Goal: Task Accomplishment & Management: Use online tool/utility

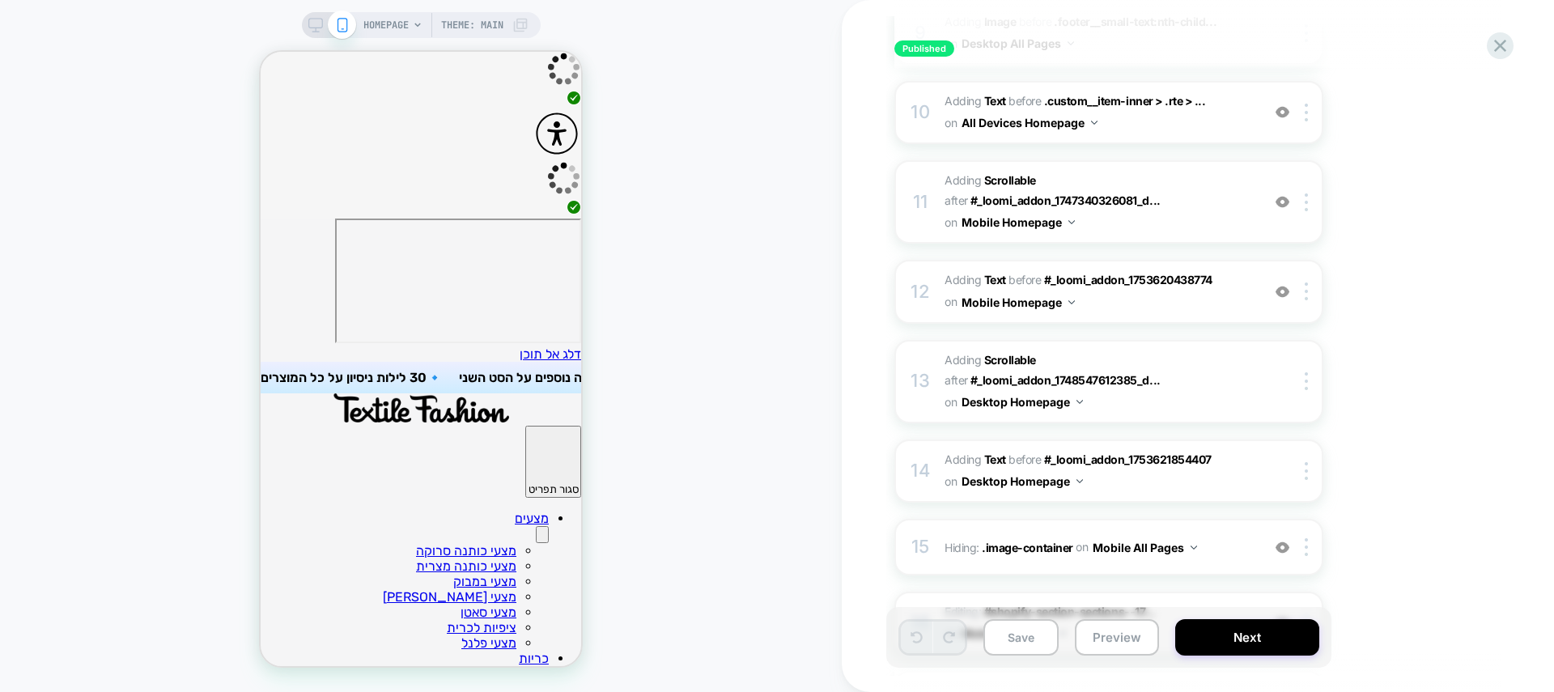
scroll to position [1625, 0]
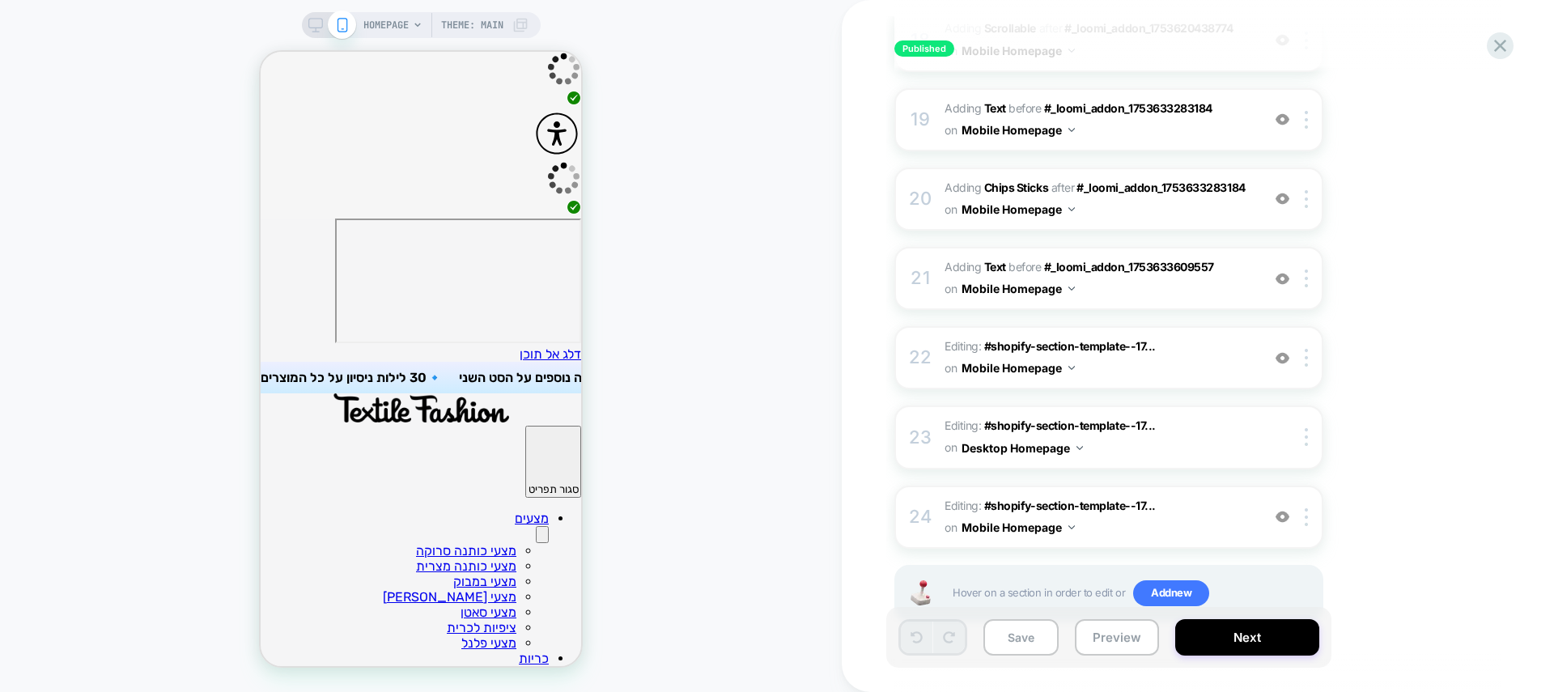
click at [376, 21] on span "HOMEPAGE" at bounding box center [385, 25] width 45 height 26
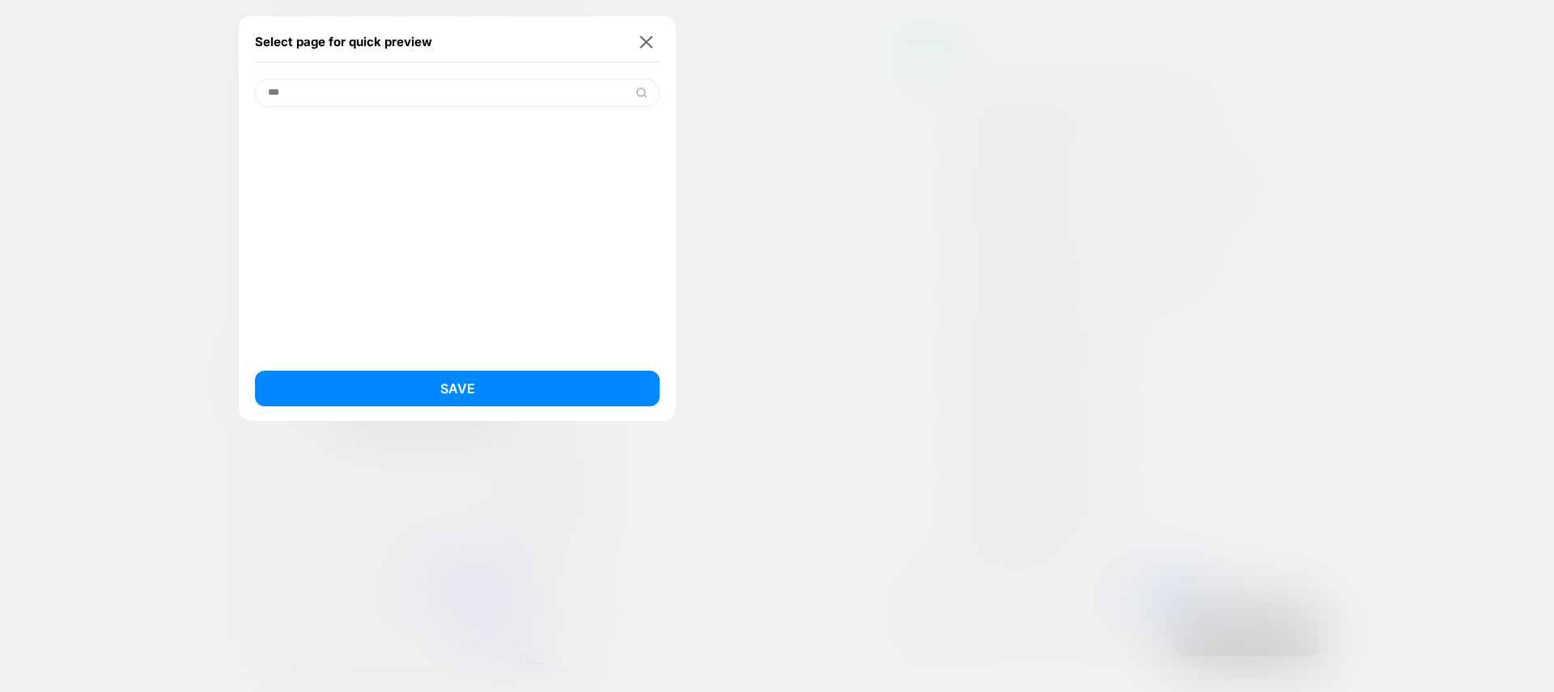
scroll to position [0, 0]
type input "*"
type input "***"
drag, startPoint x: 360, startPoint y: 128, endPoint x: 425, endPoint y: 305, distance: 188.7
click at [360, 128] on div "סט מצעי - Eden (Product)" at bounding box center [457, 134] width 405 height 31
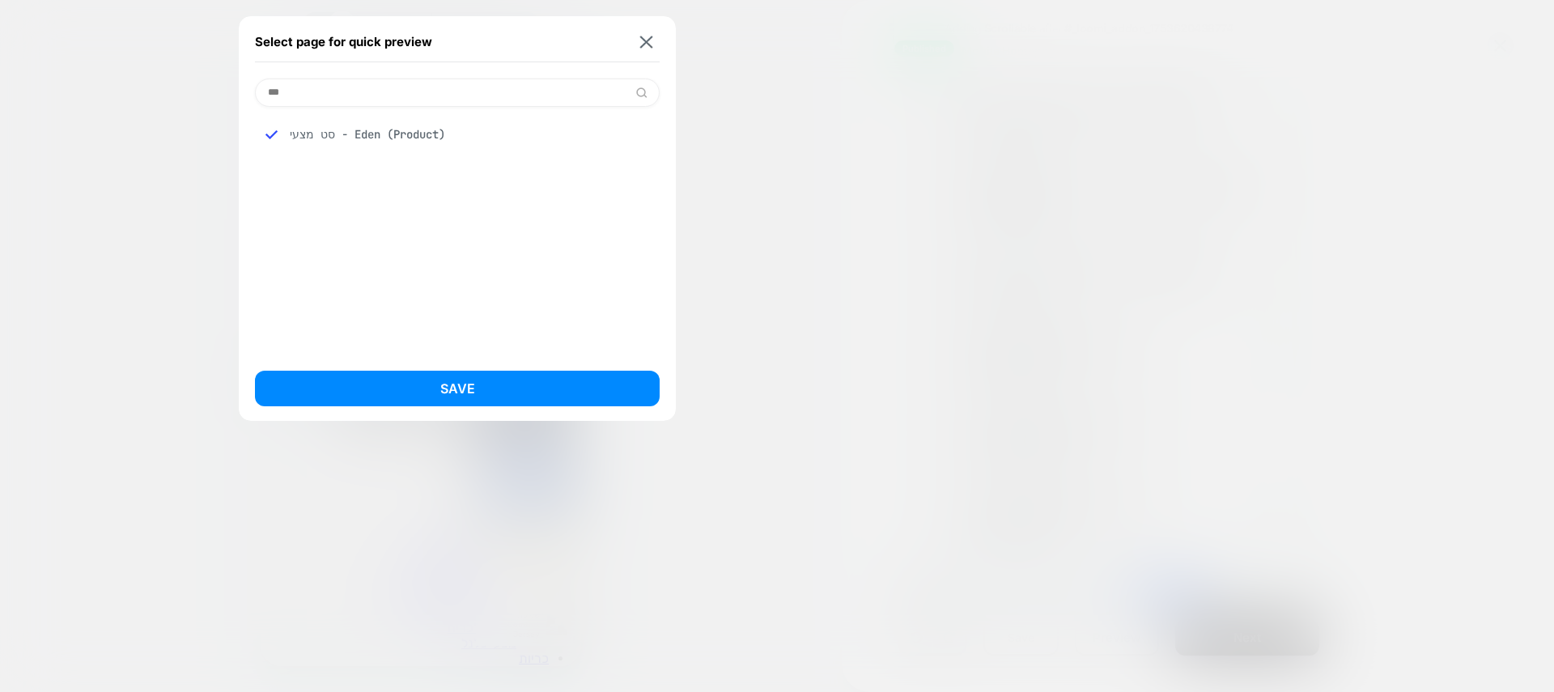
drag, startPoint x: 503, startPoint y: 387, endPoint x: 427, endPoint y: 477, distance: 117.7
click at [503, 387] on button "Save" at bounding box center [457, 389] width 405 height 36
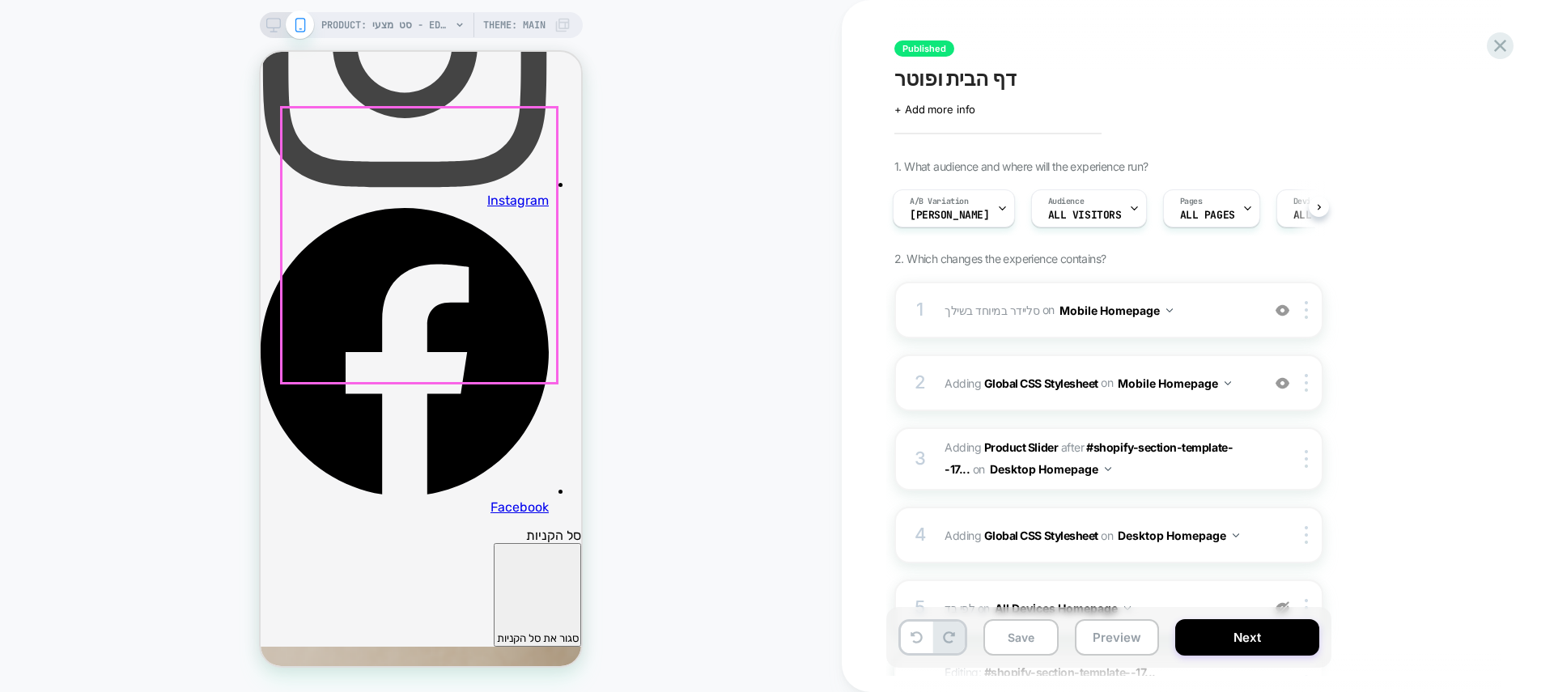
scroll to position [1751, 0]
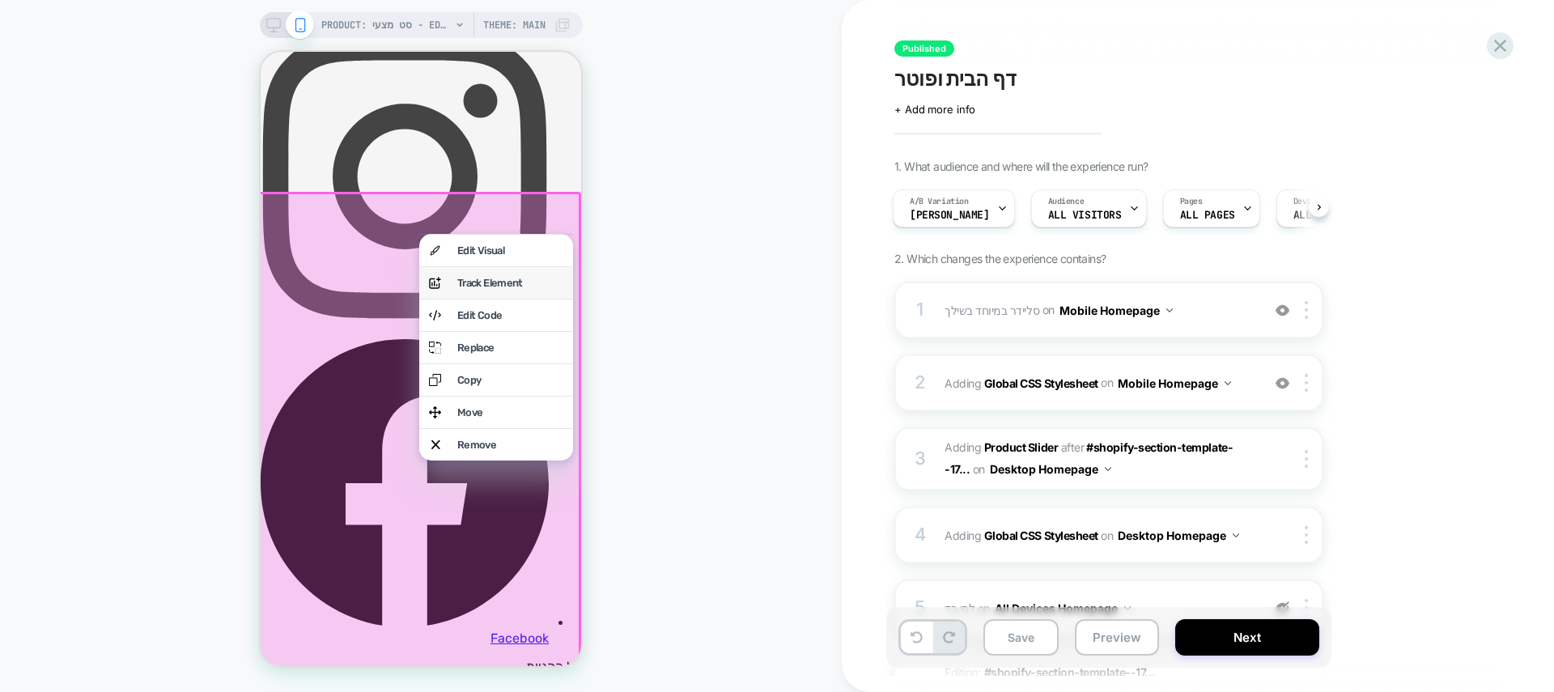
click at [522, 289] on div "Track Element" at bounding box center [510, 283] width 106 height 12
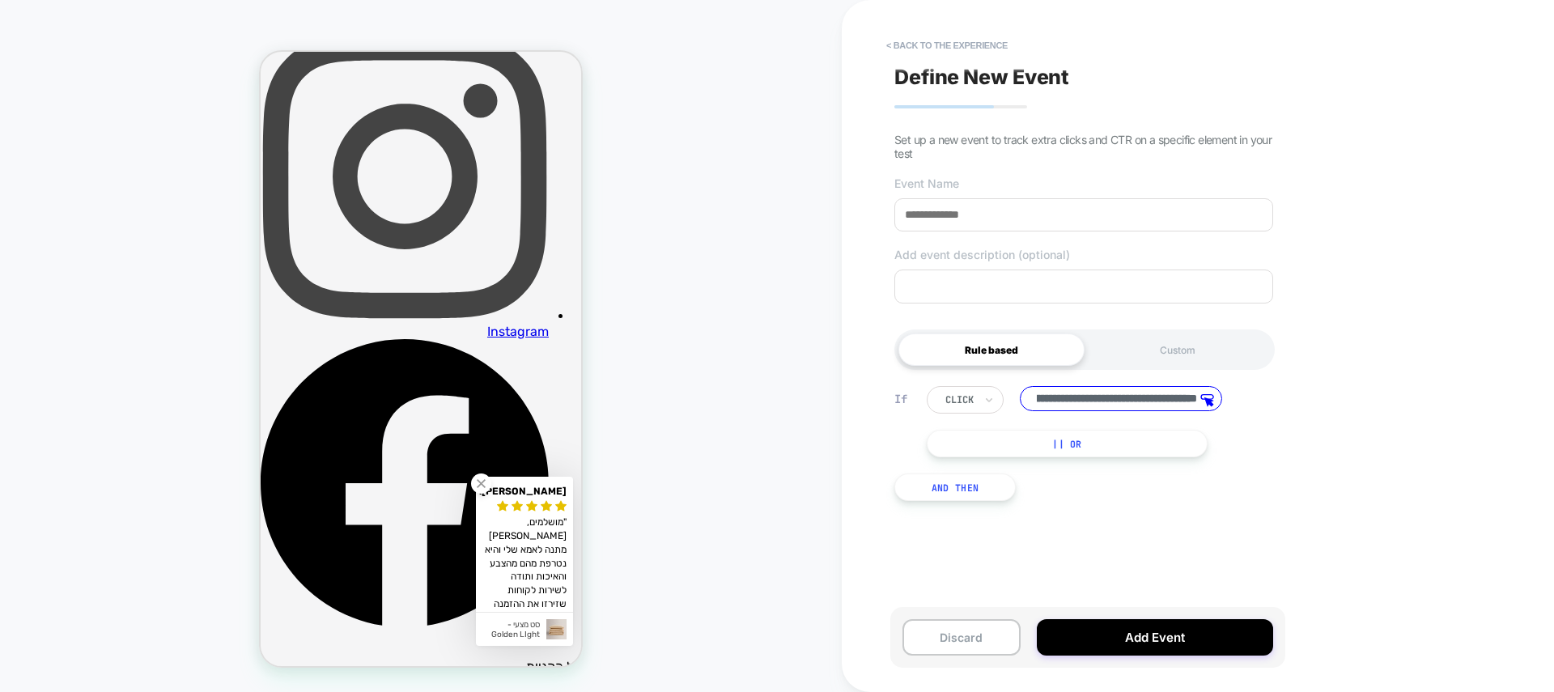
scroll to position [0, 0]
drag, startPoint x: 1114, startPoint y: 397, endPoint x: 1036, endPoint y: 392, distance: 77.9
click at [1036, 392] on input "**********" at bounding box center [1121, 398] width 202 height 25
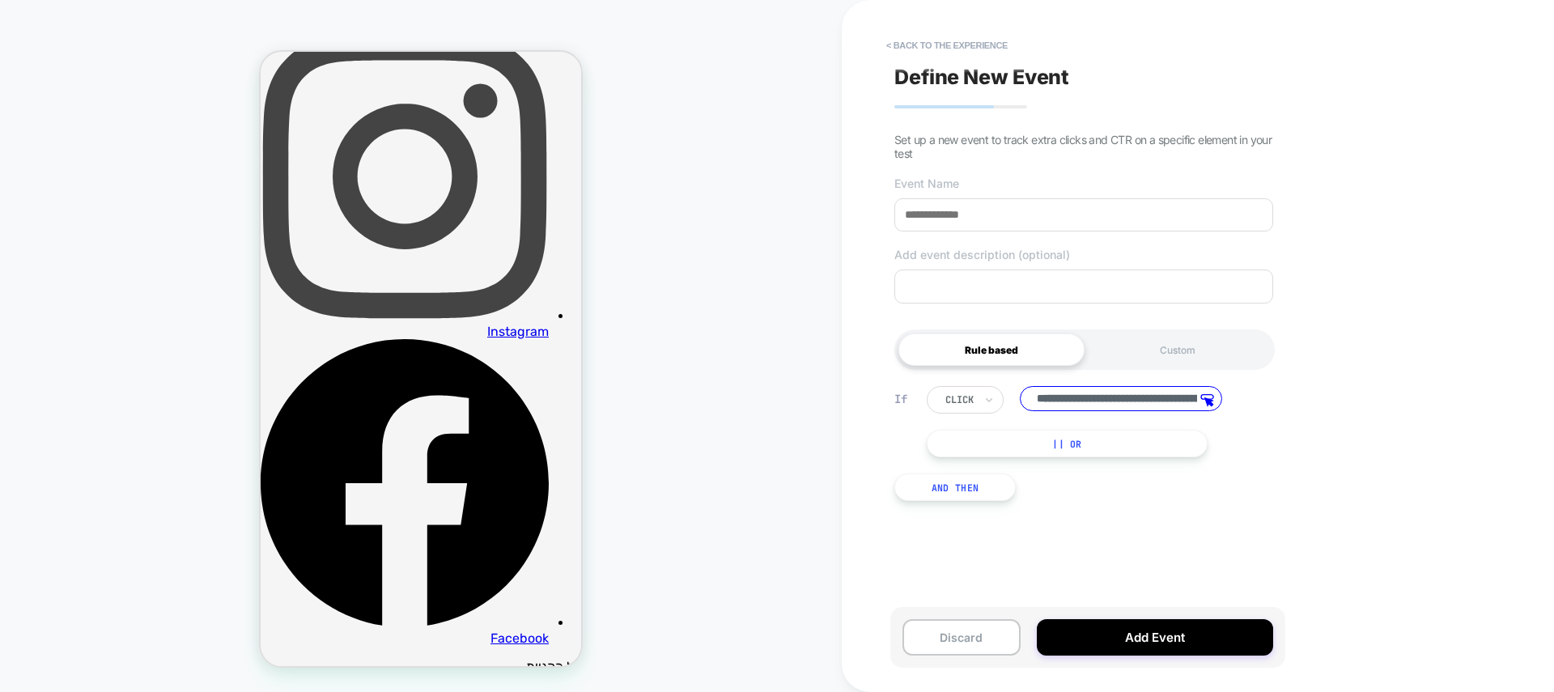
drag, startPoint x: 1144, startPoint y: 356, endPoint x: 1017, endPoint y: 348, distance: 127.3
click at [1023, 347] on div "Rule based Custom" at bounding box center [1084, 349] width 380 height 40
click at [1149, 354] on div "Custom" at bounding box center [1178, 349] width 186 height 32
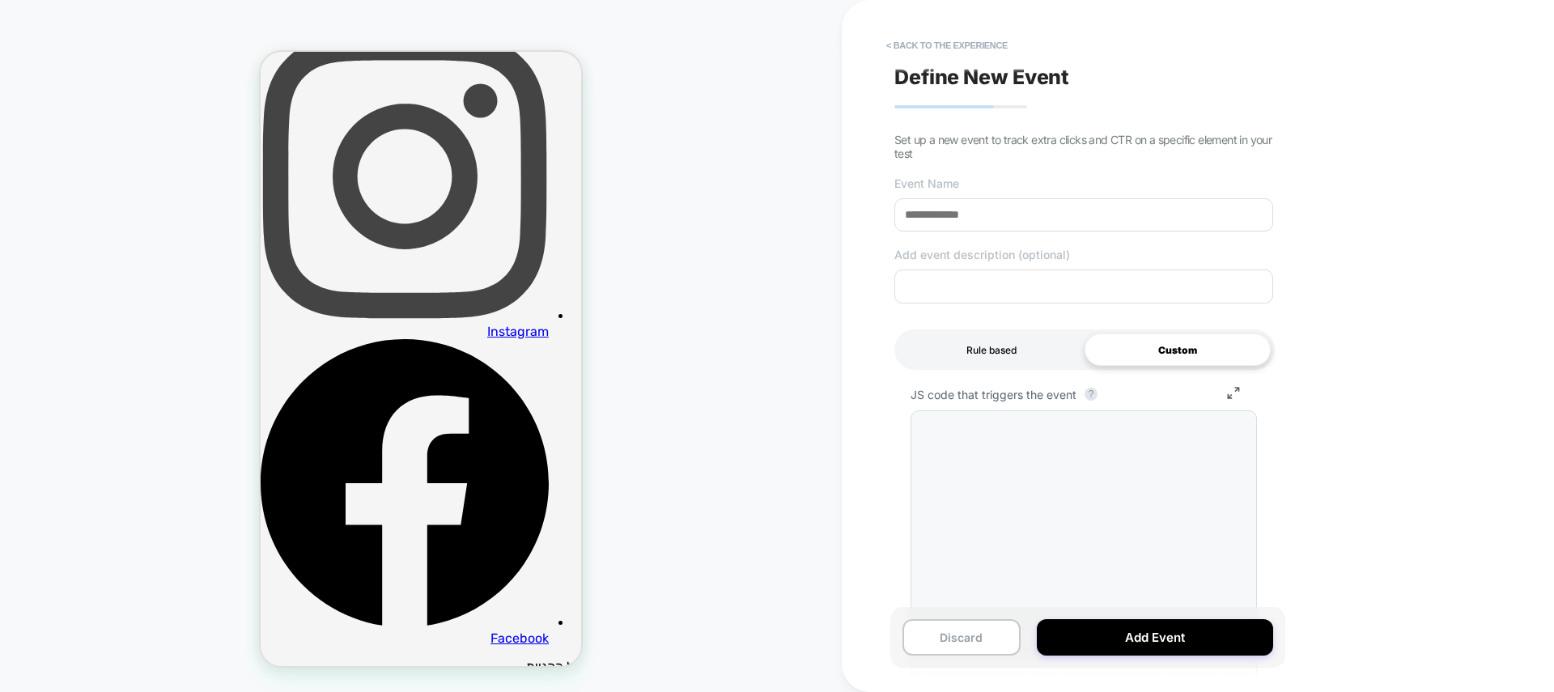
click at [1026, 353] on div "Rule based" at bounding box center [991, 349] width 186 height 32
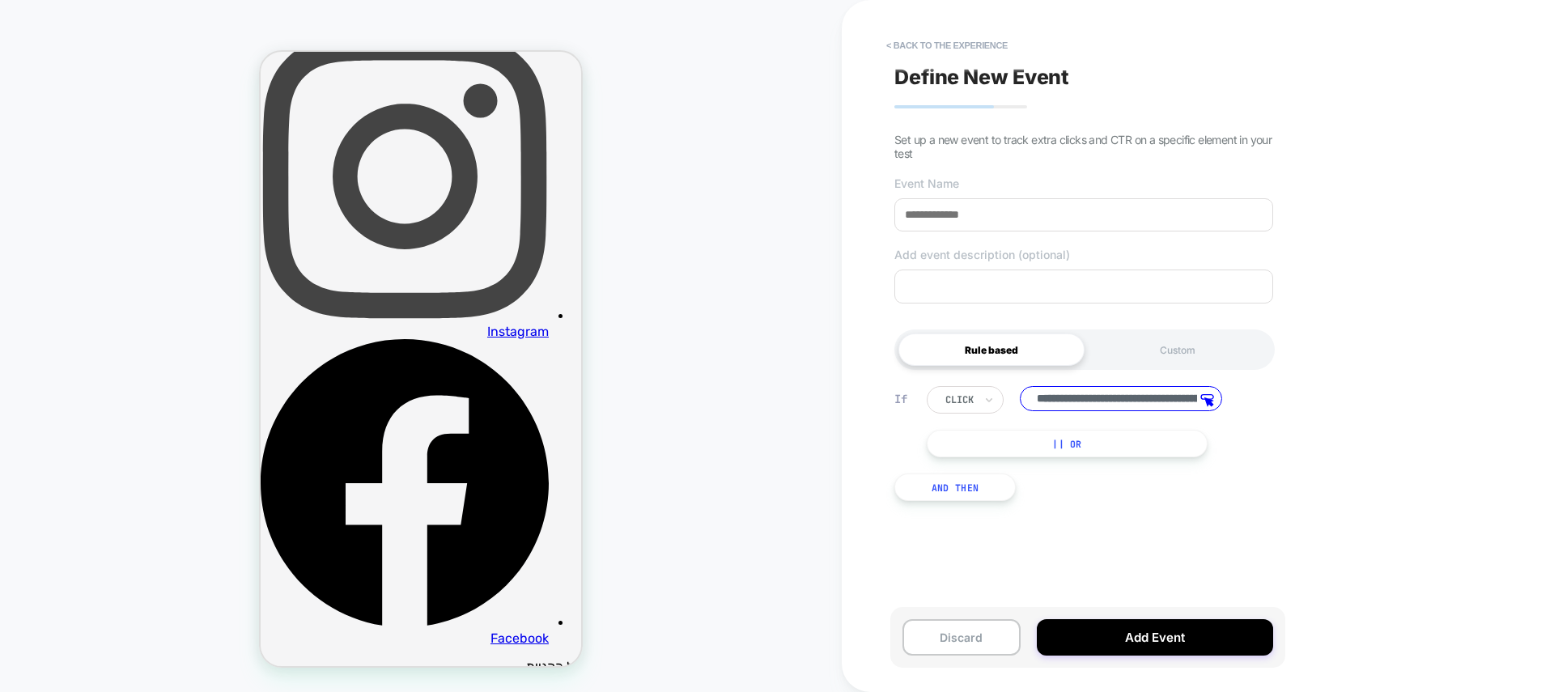
click at [1051, 452] on button "|| Or" at bounding box center [1067, 444] width 281 height 28
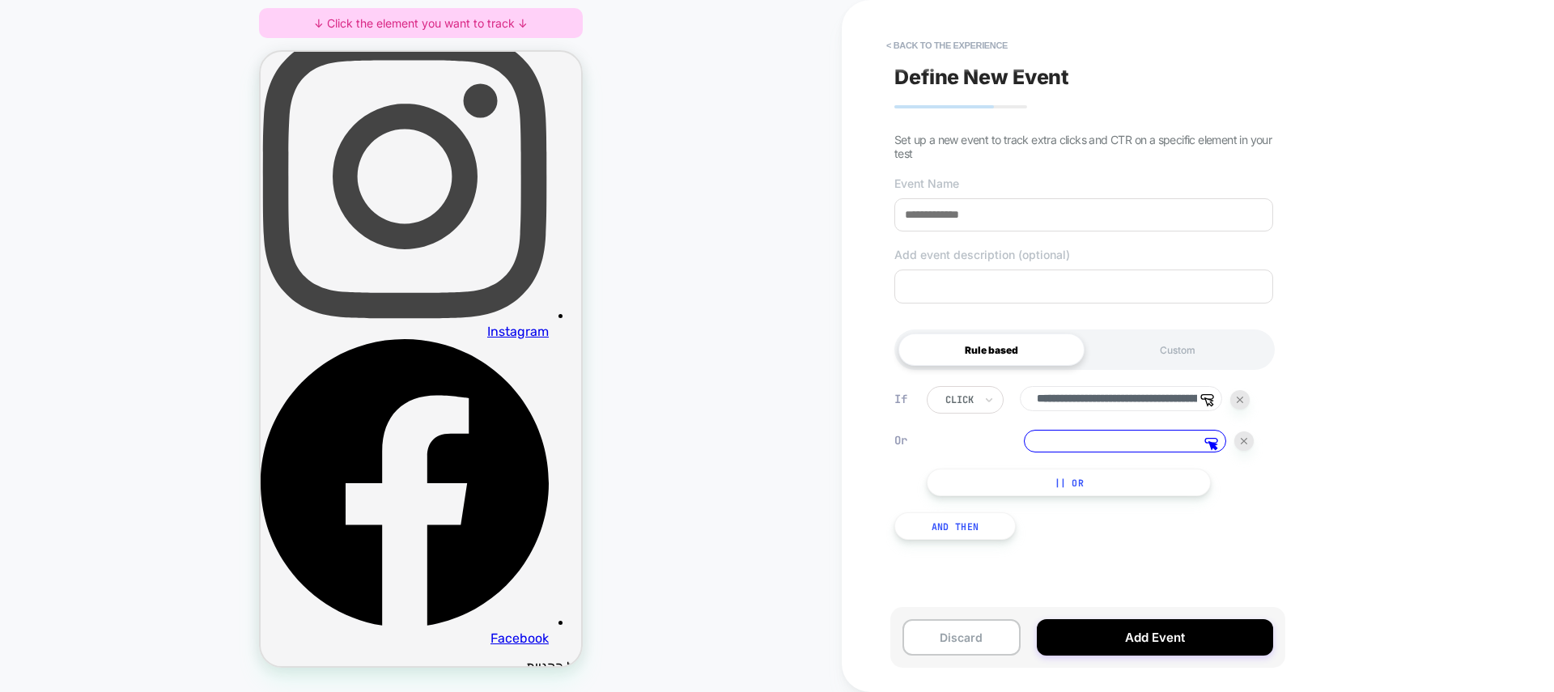
click at [956, 534] on button "And Then" at bounding box center [954, 526] width 121 height 28
click at [964, 543] on div at bounding box center [959, 542] width 28 height 15
click at [983, 615] on div "hover" at bounding box center [995, 617] width 105 height 26
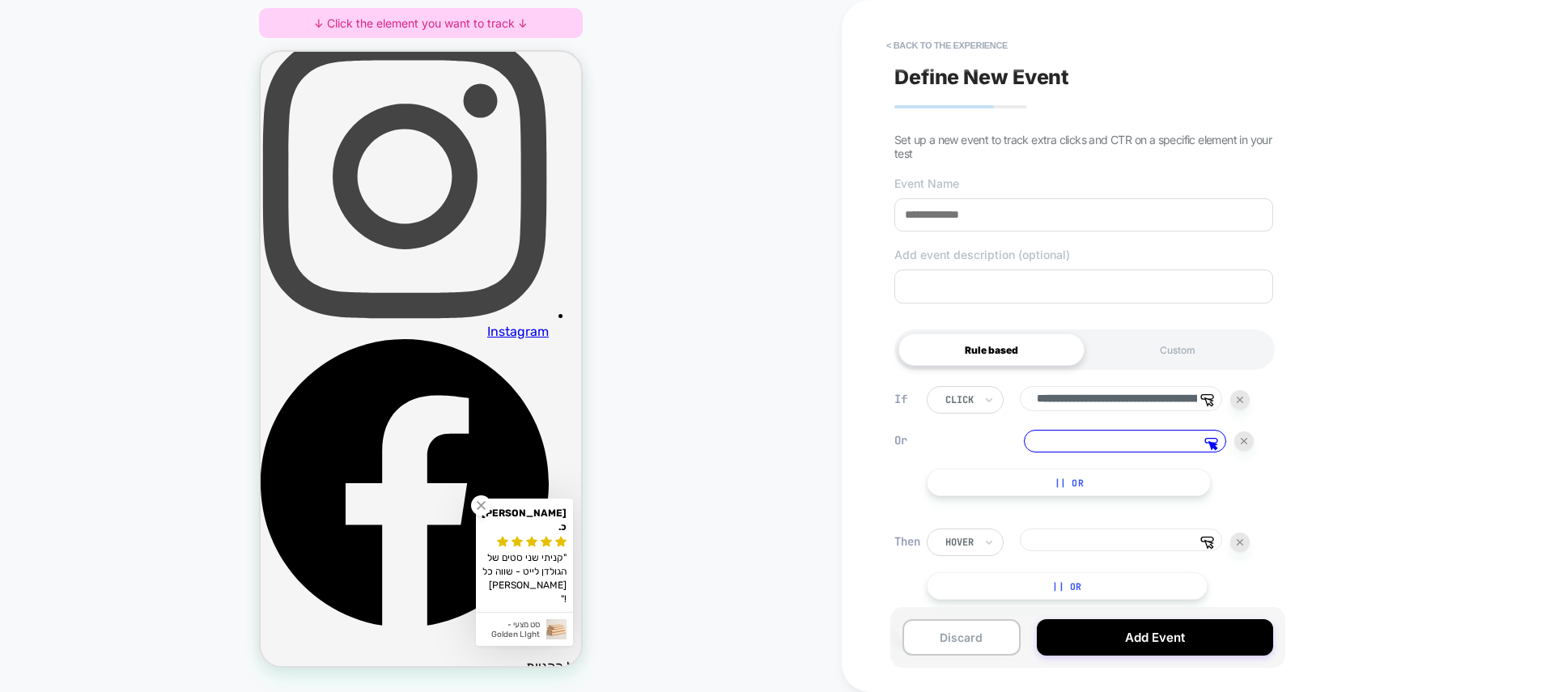
drag, startPoint x: 932, startPoint y: 42, endPoint x: 985, endPoint y: 264, distance: 227.9
click at [985, 264] on div "**********" at bounding box center [1091, 346] width 395 height 692
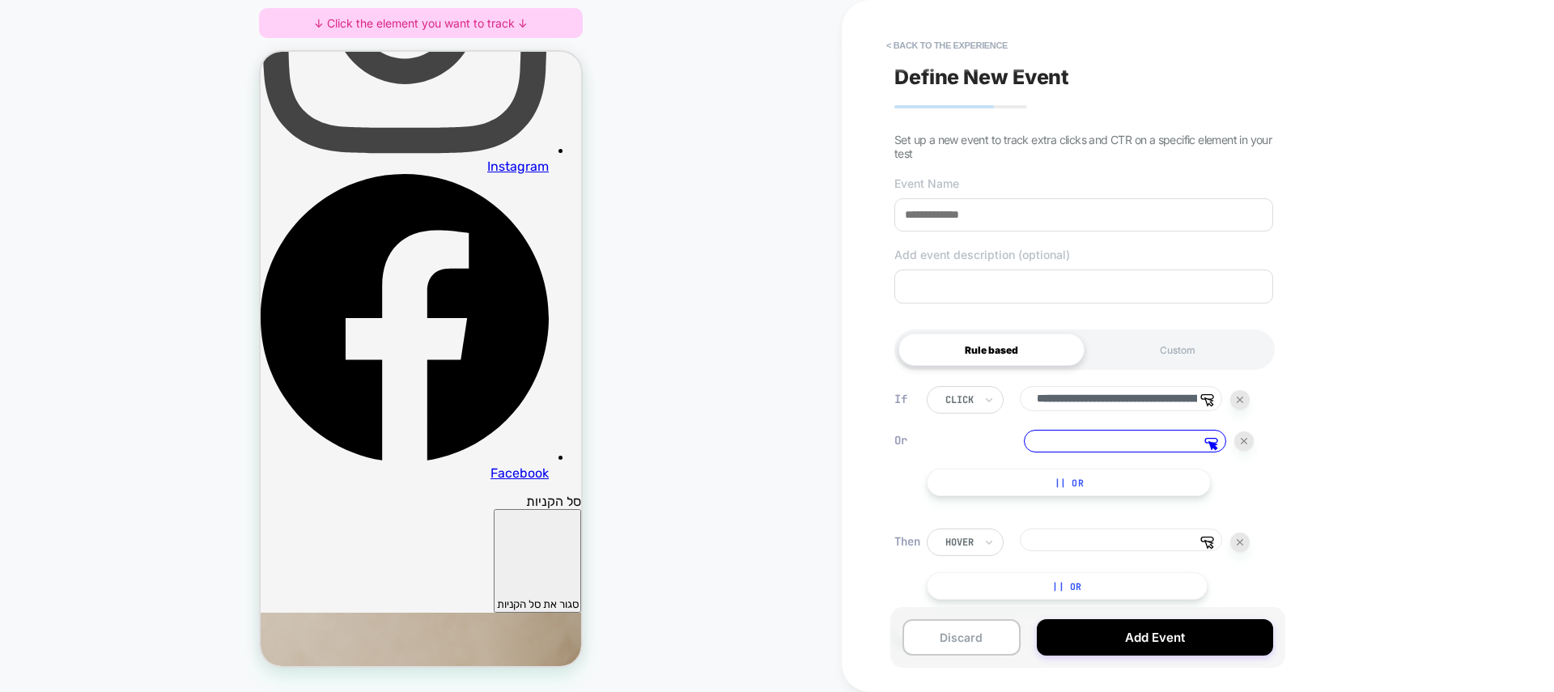
scroll to position [53, 0]
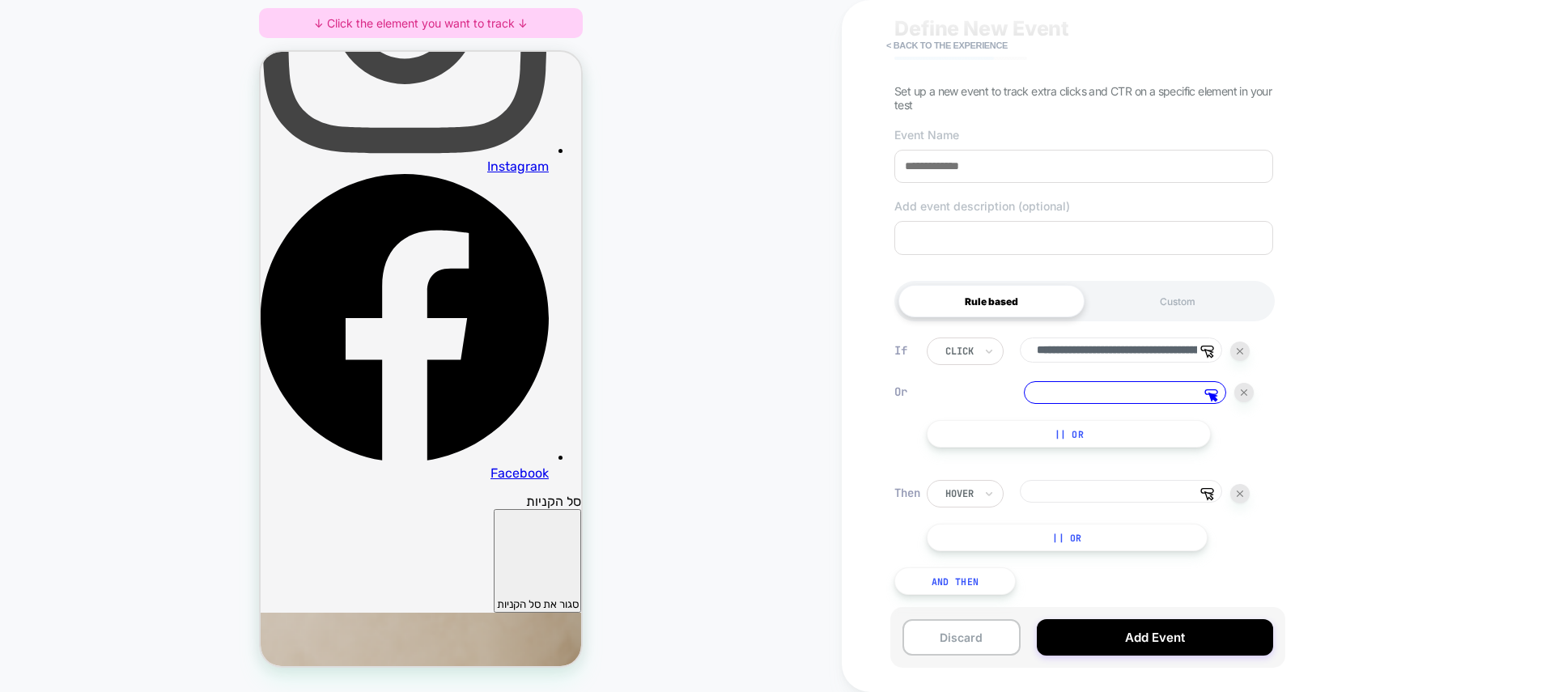
click at [963, 571] on button "And Then" at bounding box center [954, 581] width 121 height 28
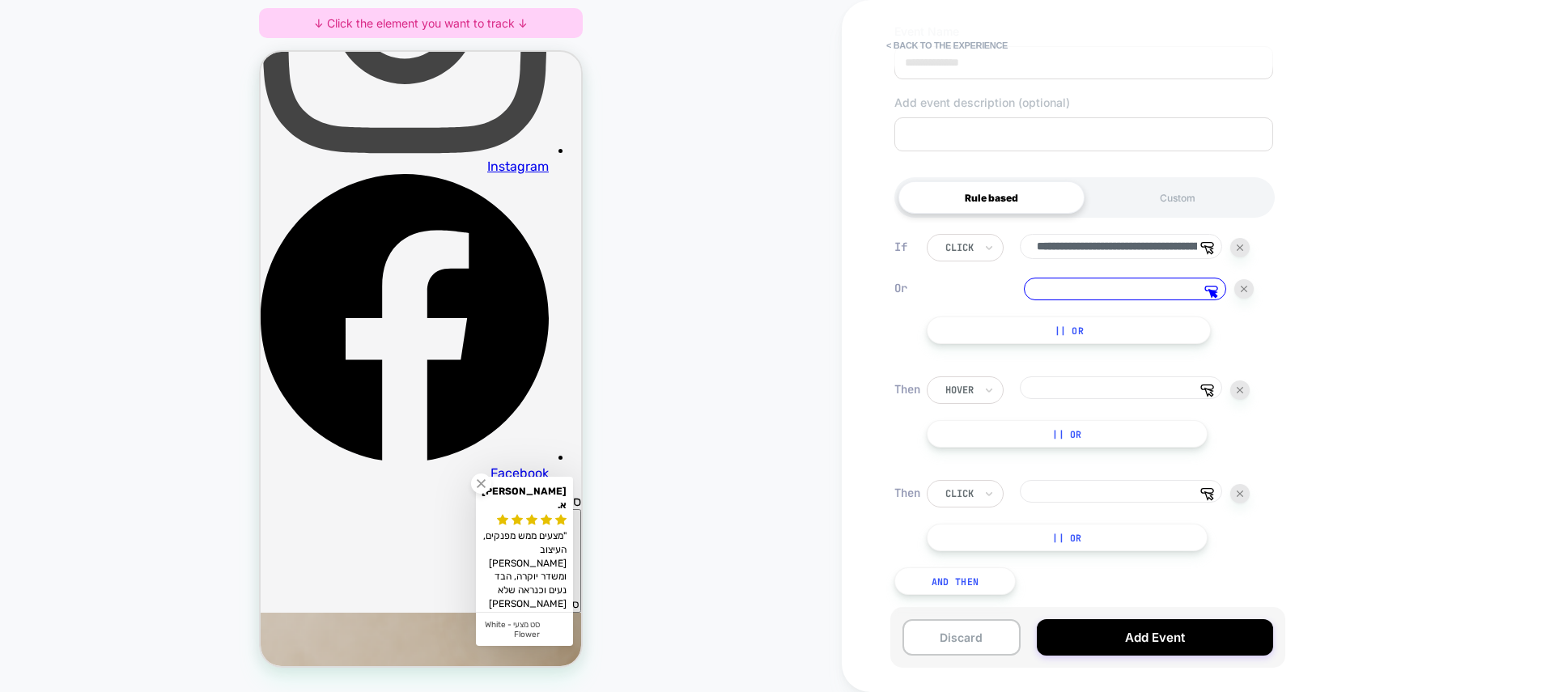
scroll to position [0, 0]
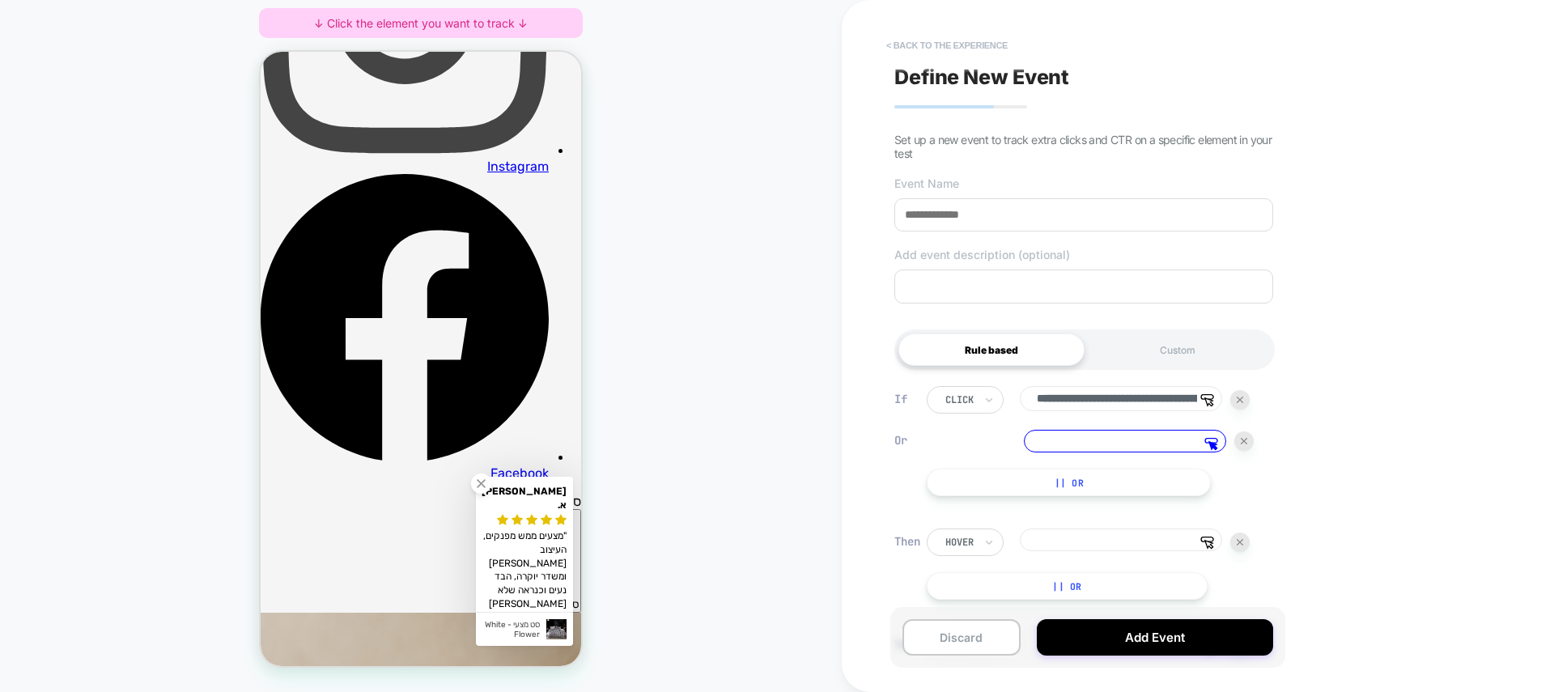
click at [958, 40] on button "< back to the experience" at bounding box center [947, 45] width 138 height 26
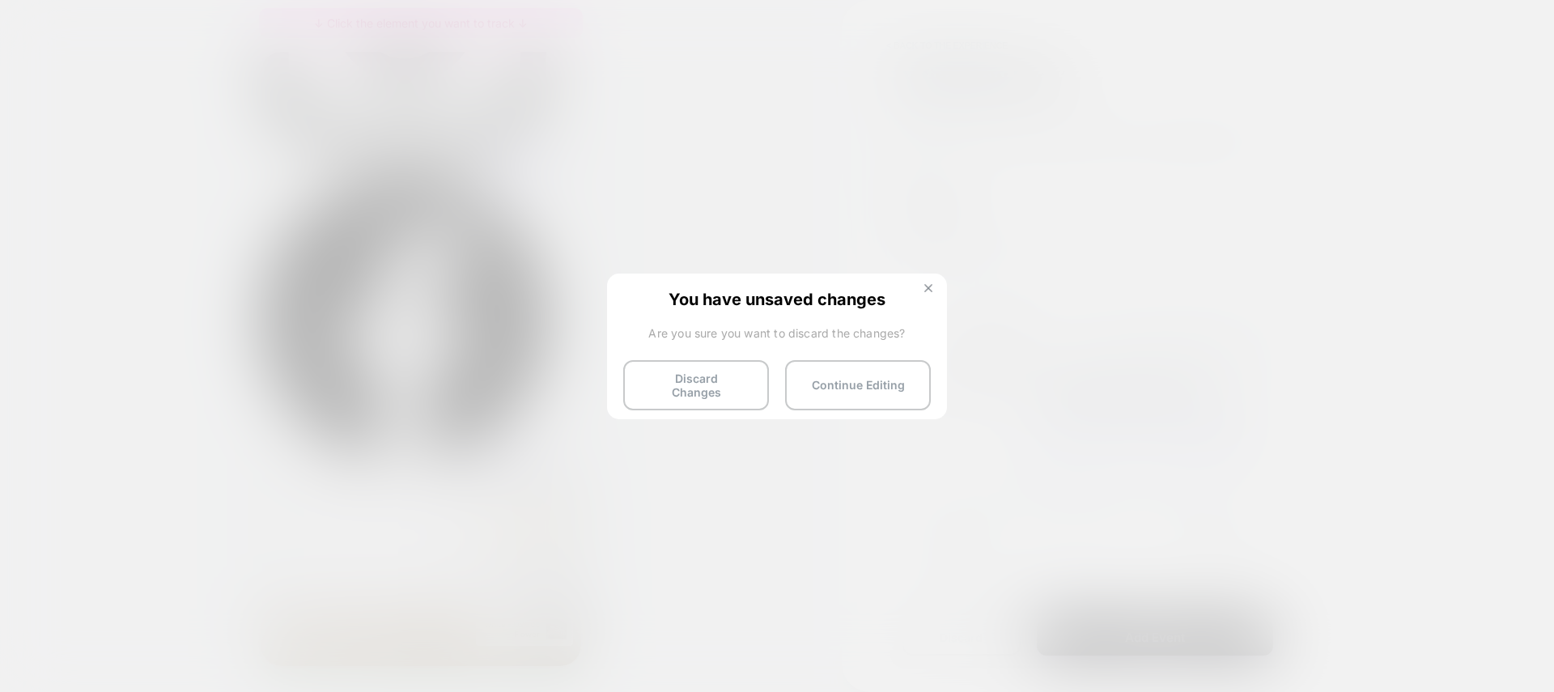
click at [924, 287] on img at bounding box center [928, 288] width 8 height 8
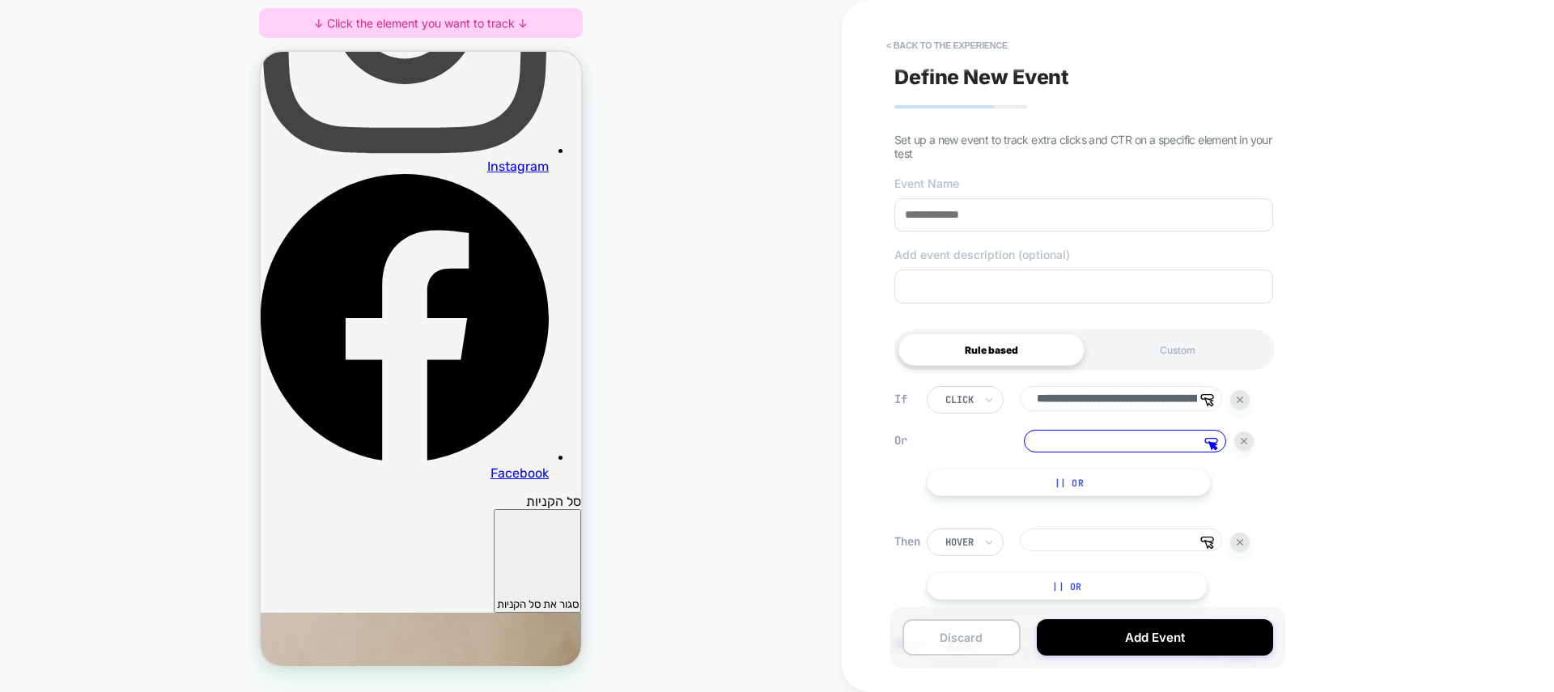
click at [975, 650] on button "Discard" at bounding box center [962, 637] width 118 height 36
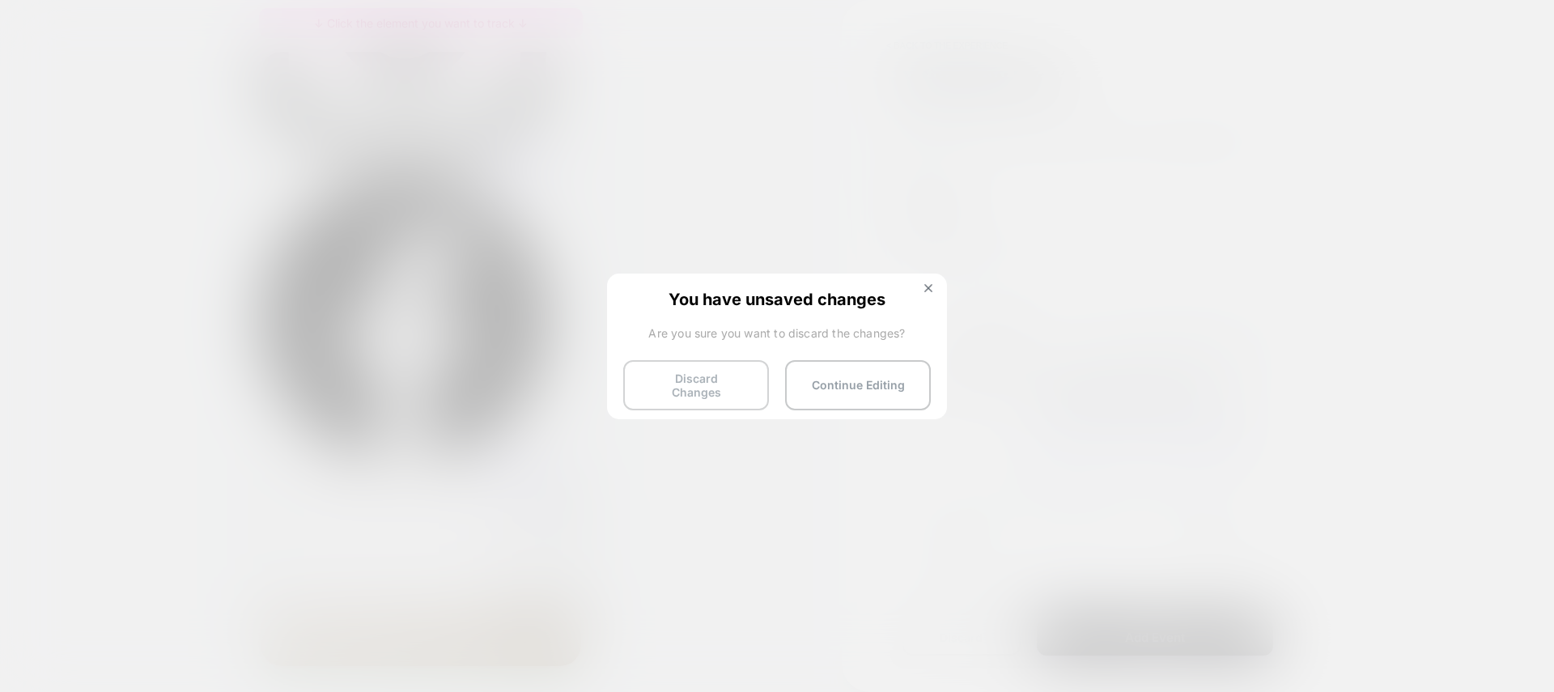
click at [707, 380] on button "Discard Changes" at bounding box center [696, 385] width 146 height 50
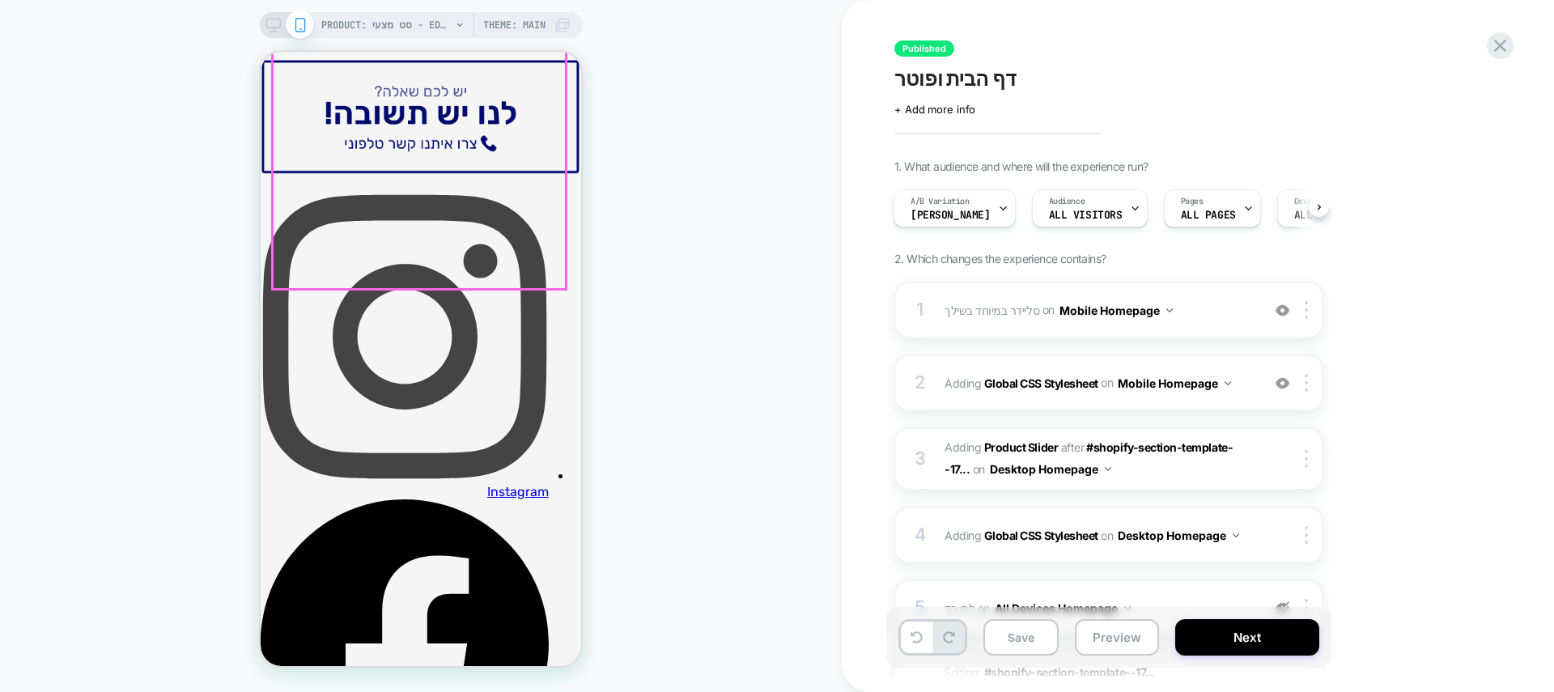
scroll to position [1463, 0]
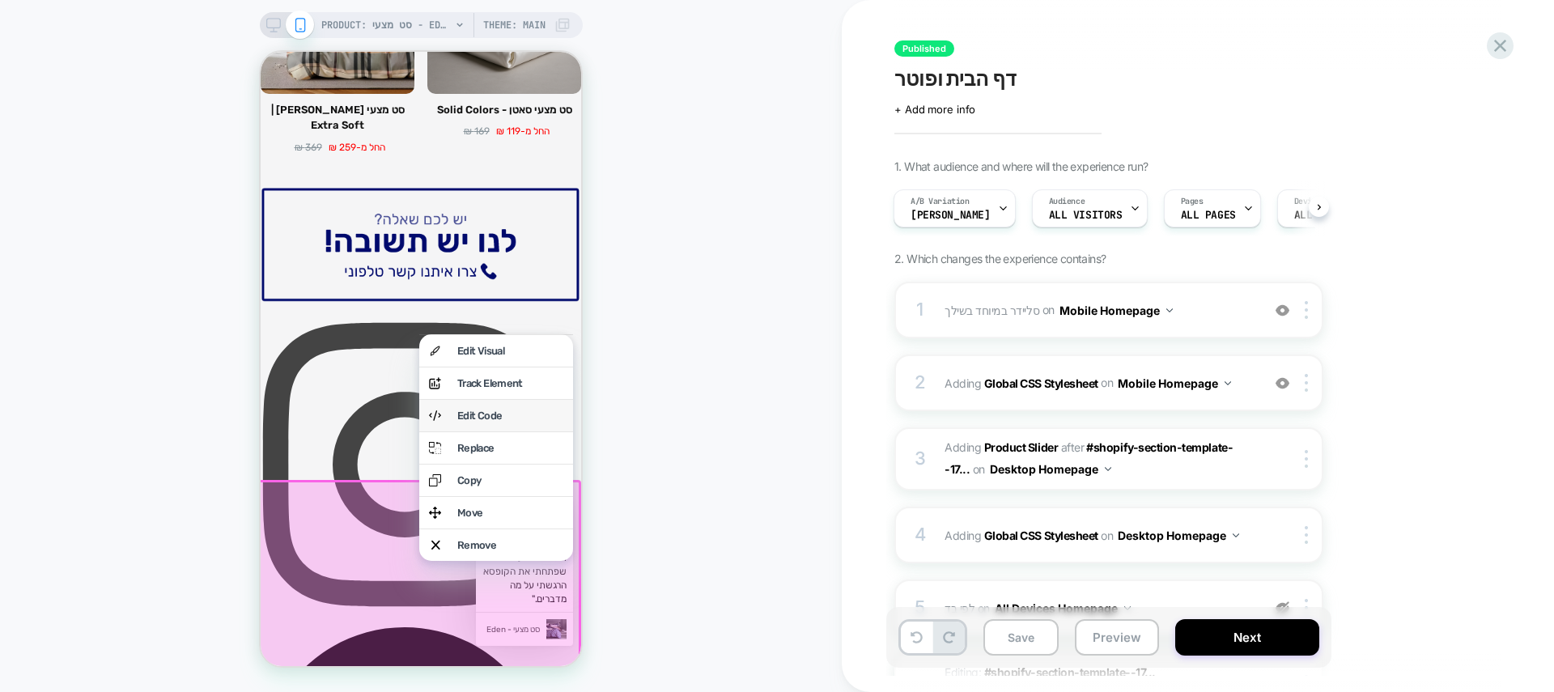
click at [524, 422] on div "Edit Code" at bounding box center [510, 416] width 106 height 12
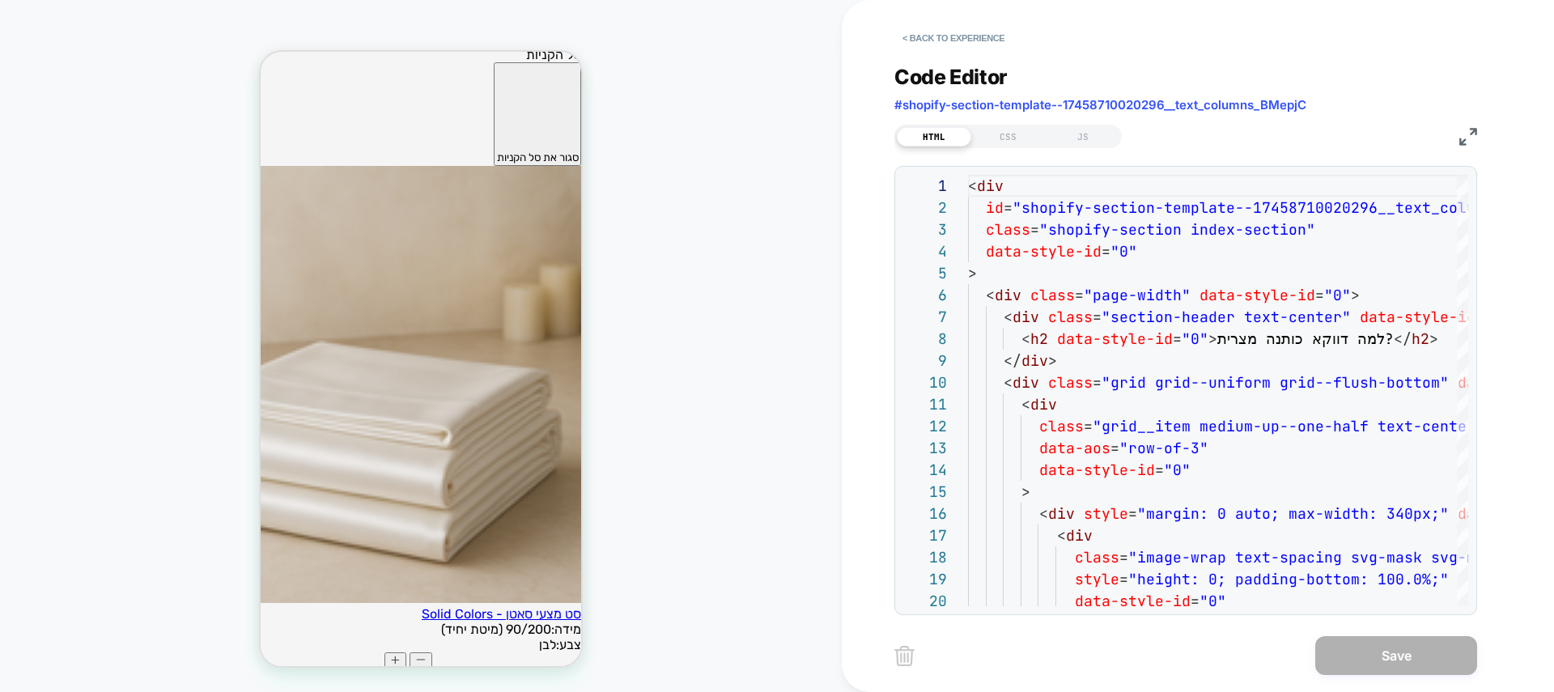
scroll to position [2440, 0]
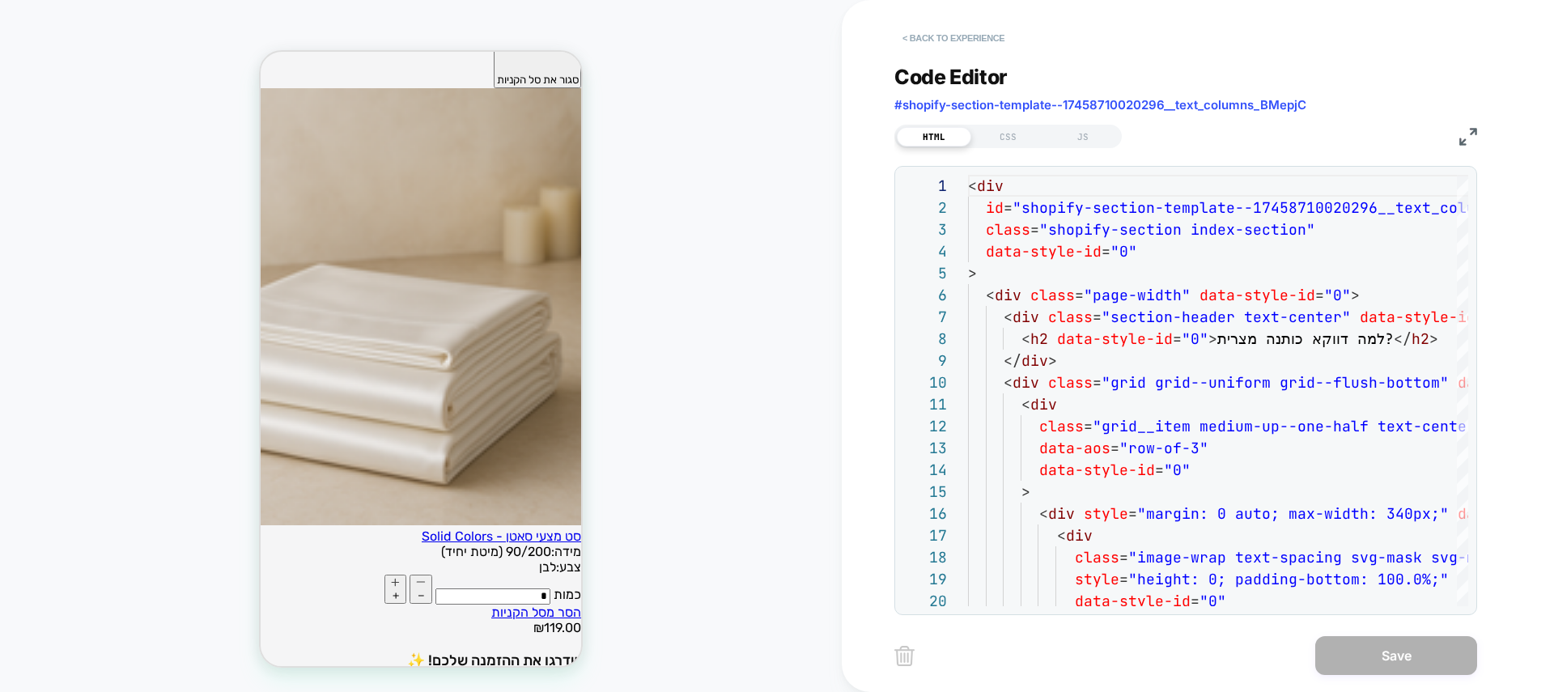
click at [955, 45] on button "< Back to experience" at bounding box center [953, 38] width 118 height 26
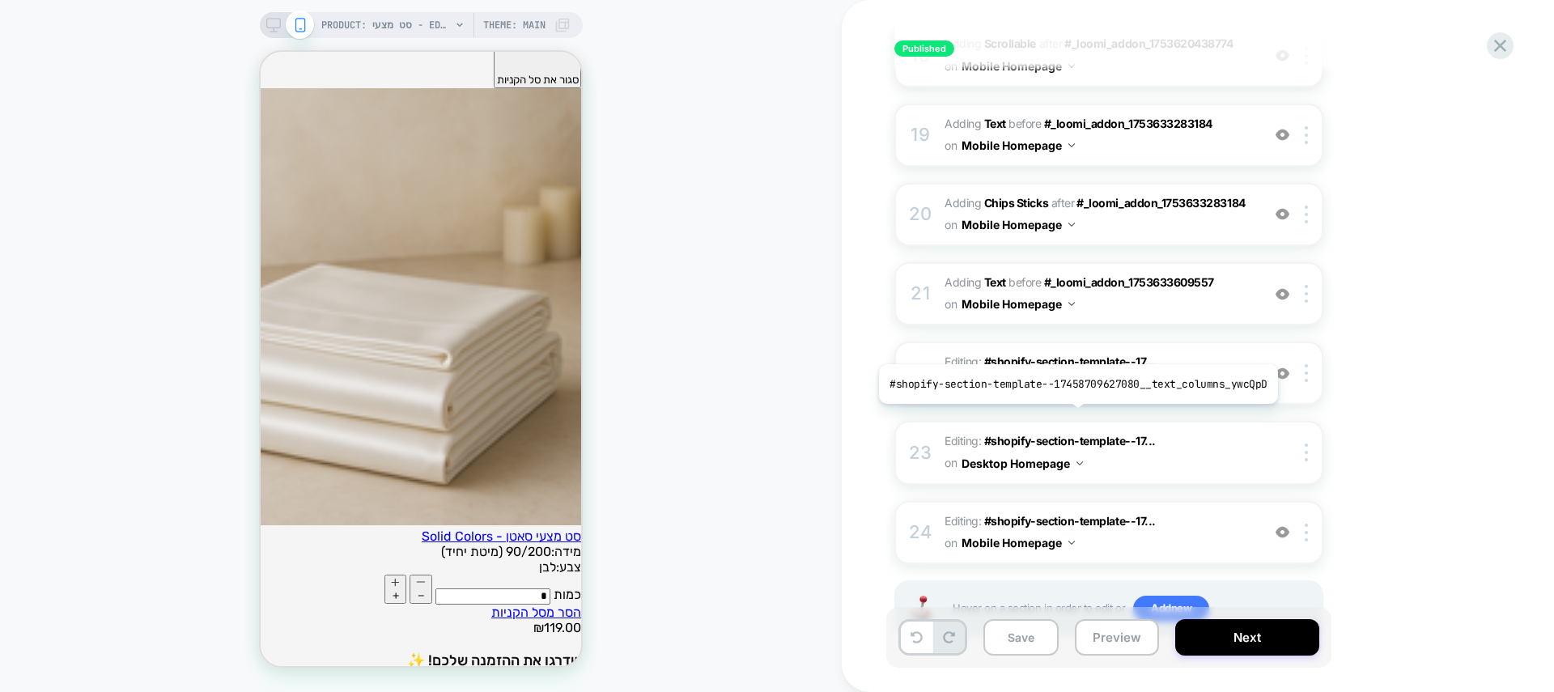
scroll to position [1635, 0]
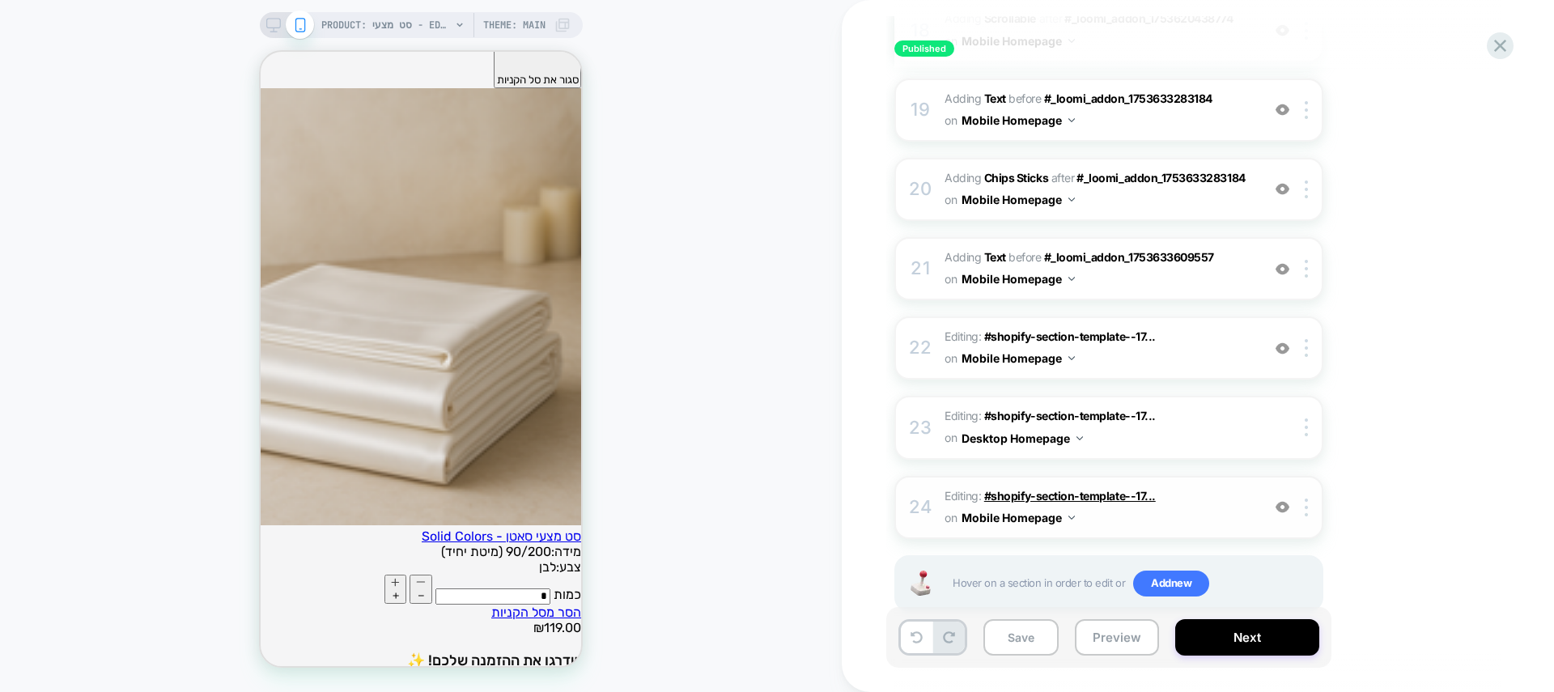
click at [999, 489] on span "#shopify-section-template--17..." at bounding box center [1070, 496] width 172 height 14
click at [1023, 409] on span "#shopify-section-template--17..." at bounding box center [1070, 416] width 172 height 14
click at [1030, 329] on span "#shopify-section-template--17..." at bounding box center [1070, 336] width 172 height 14
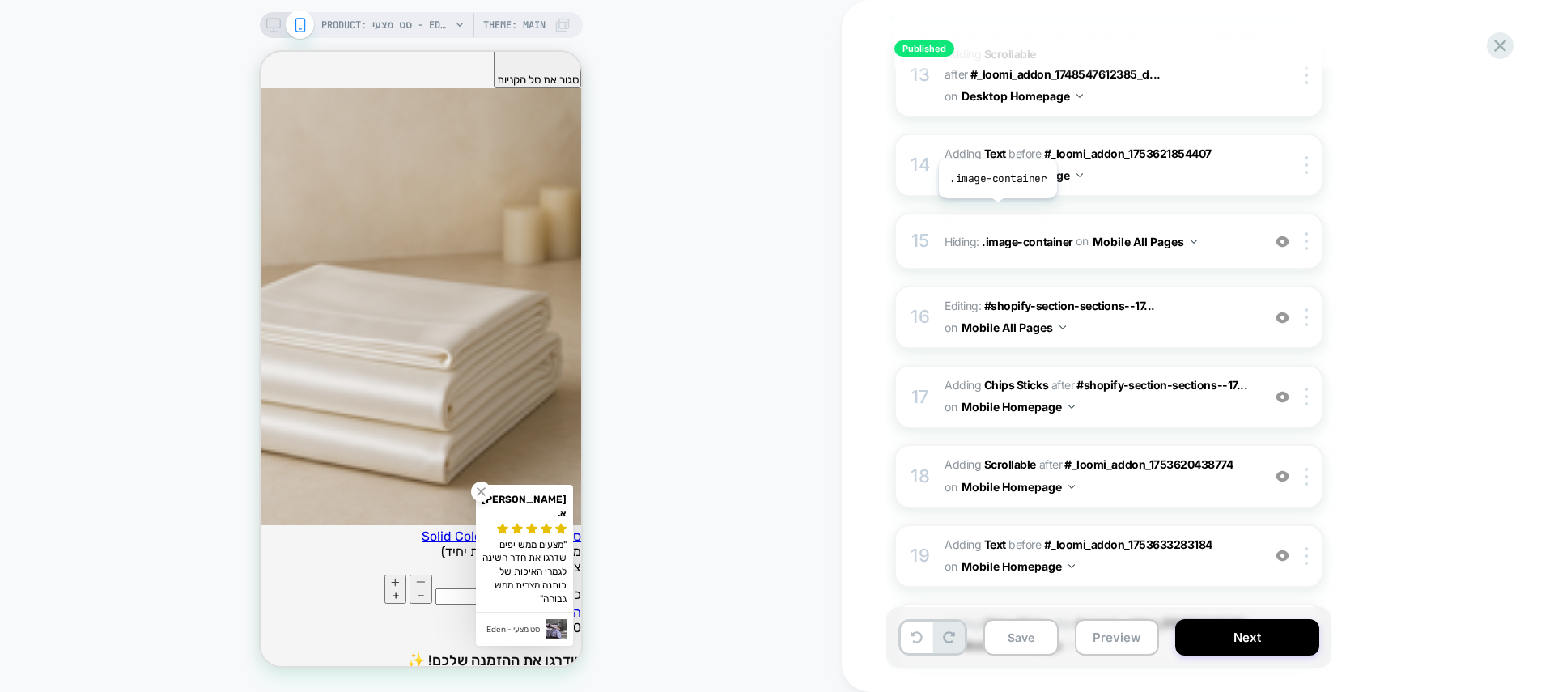
scroll to position [1179, 0]
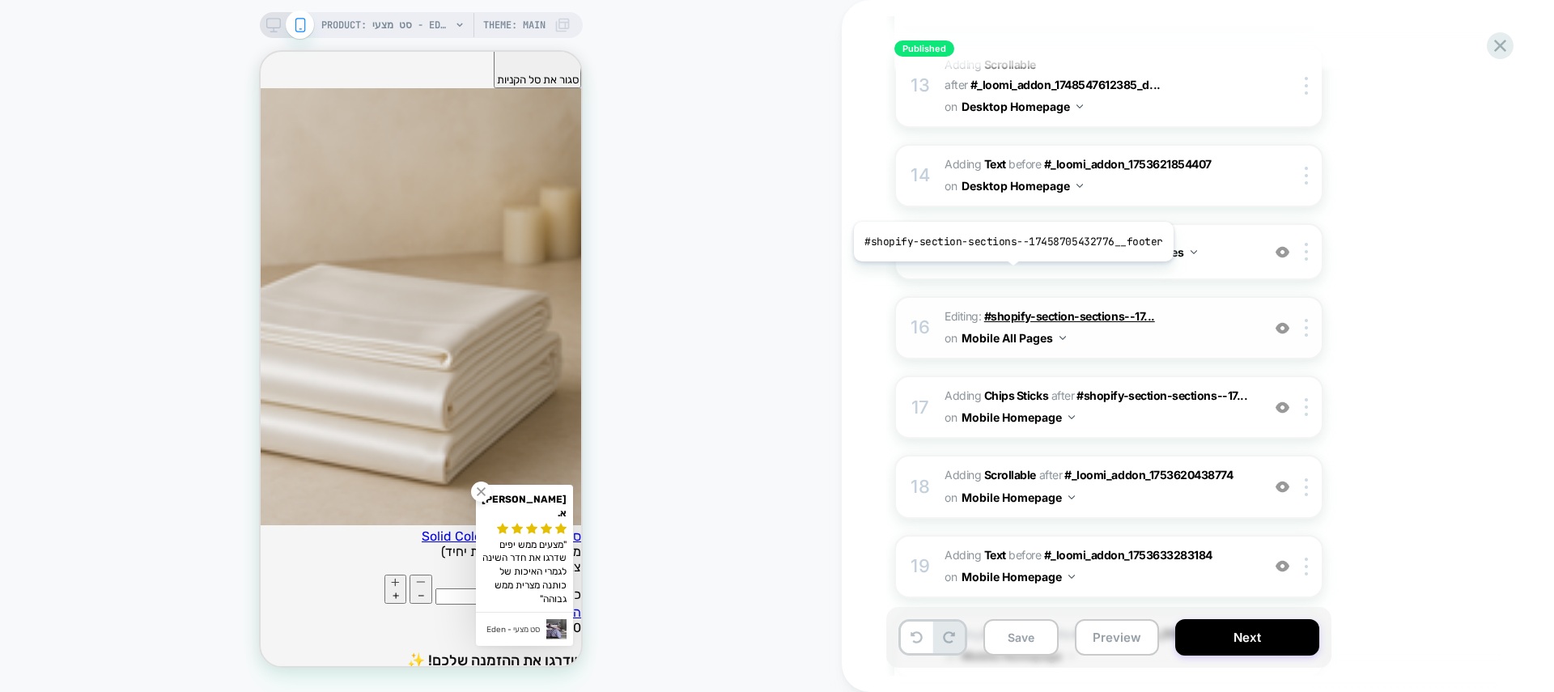
click at [1010, 309] on span "#shopify-section-sections--17..." at bounding box center [1069, 316] width 171 height 14
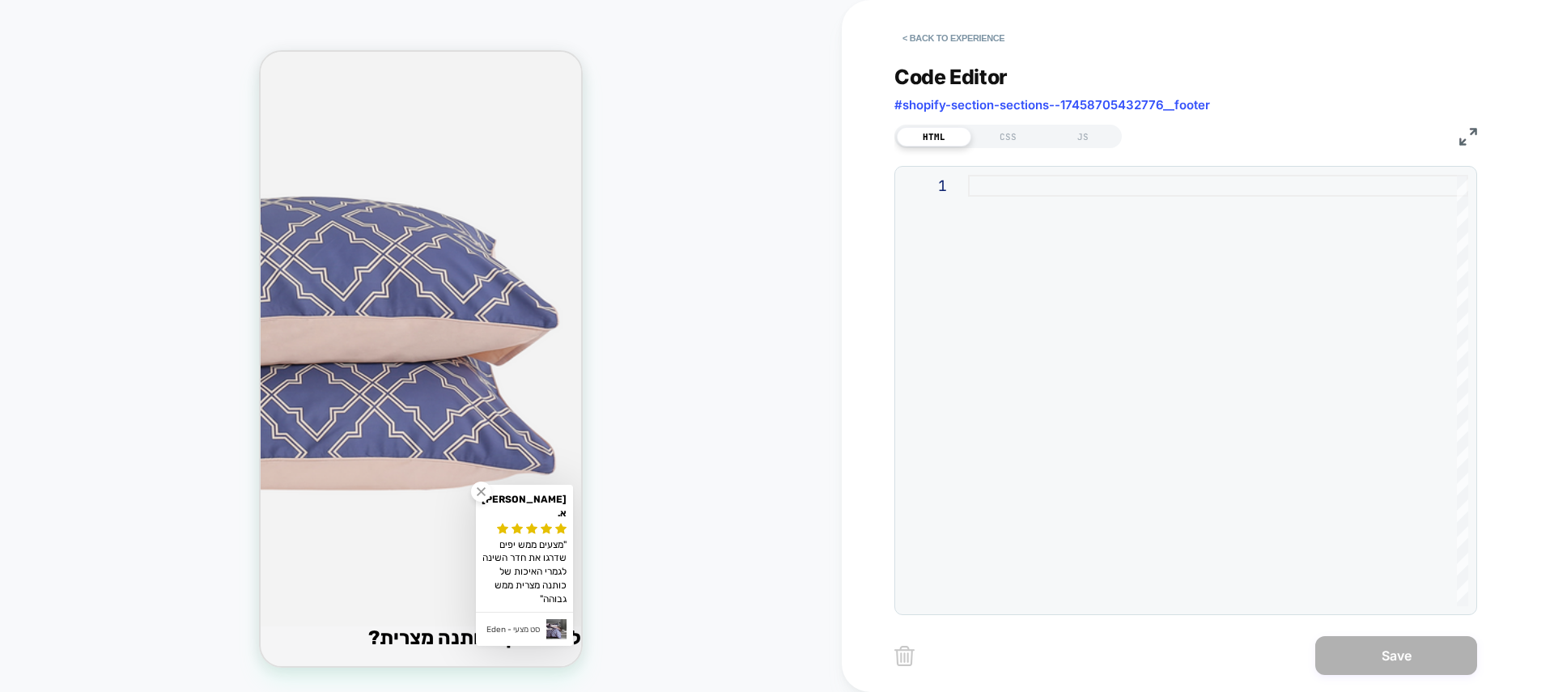
scroll to position [8959, 0]
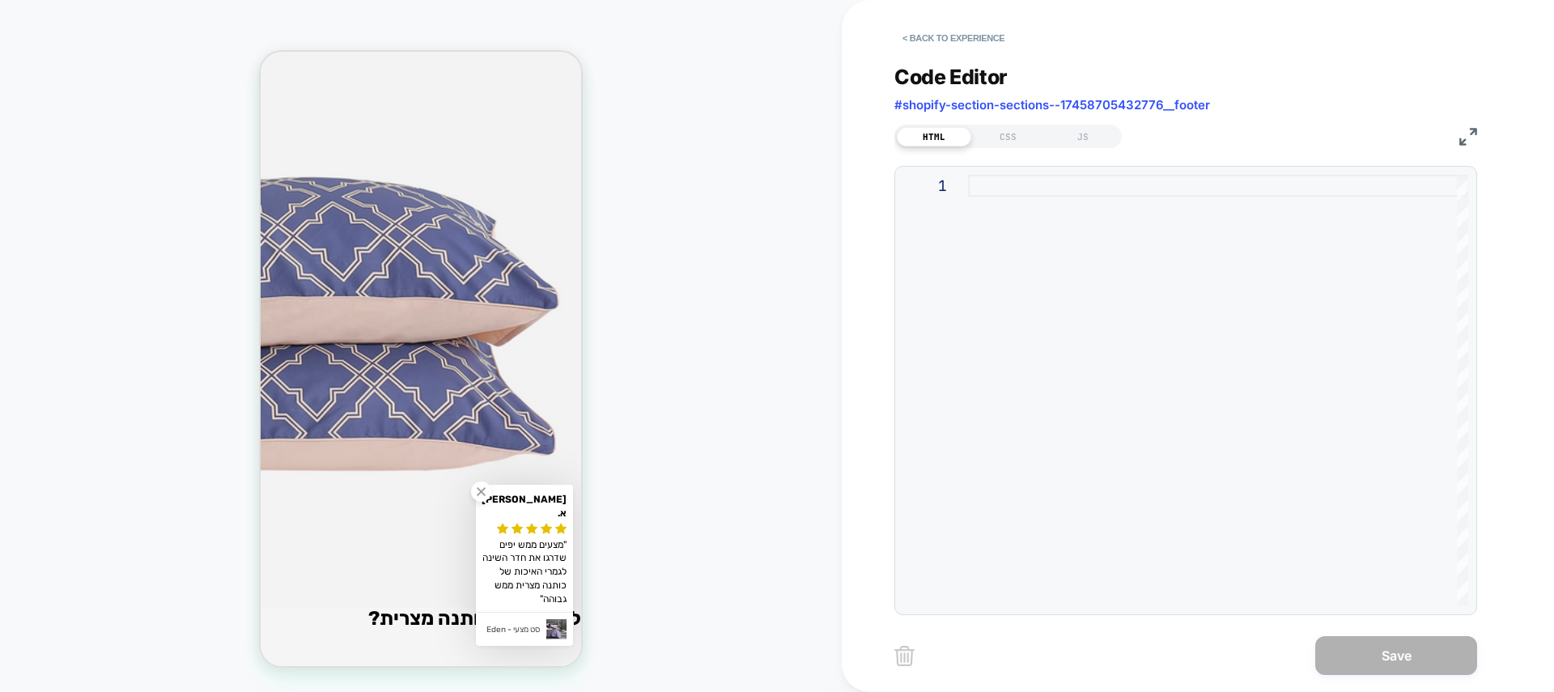
drag, startPoint x: 942, startPoint y: 46, endPoint x: 848, endPoint y: 56, distance: 94.4
click at [942, 46] on button "< Back to experience" at bounding box center [953, 38] width 118 height 26
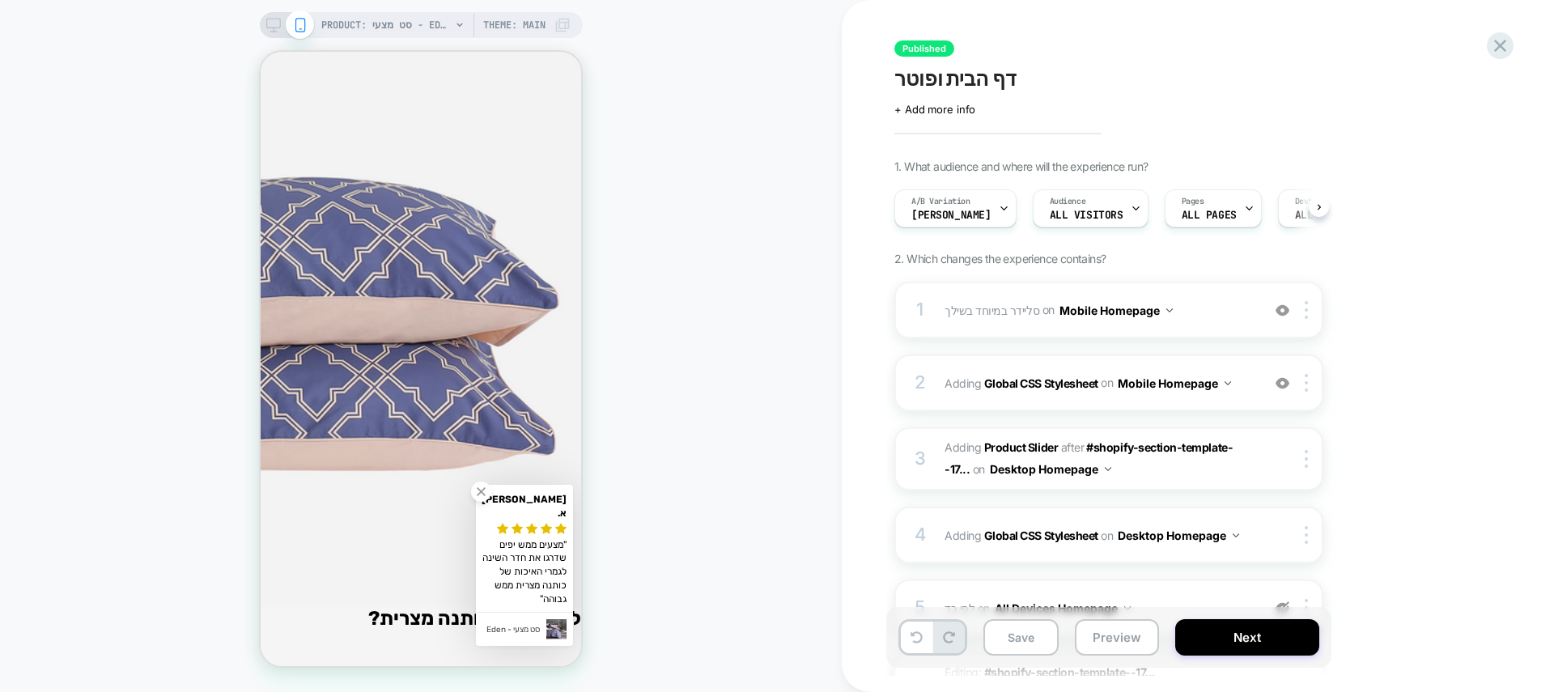
scroll to position [0, 1]
click at [359, 22] on span "PRODUCT: סט מצעי - Eden" at bounding box center [386, 25] width 130 height 26
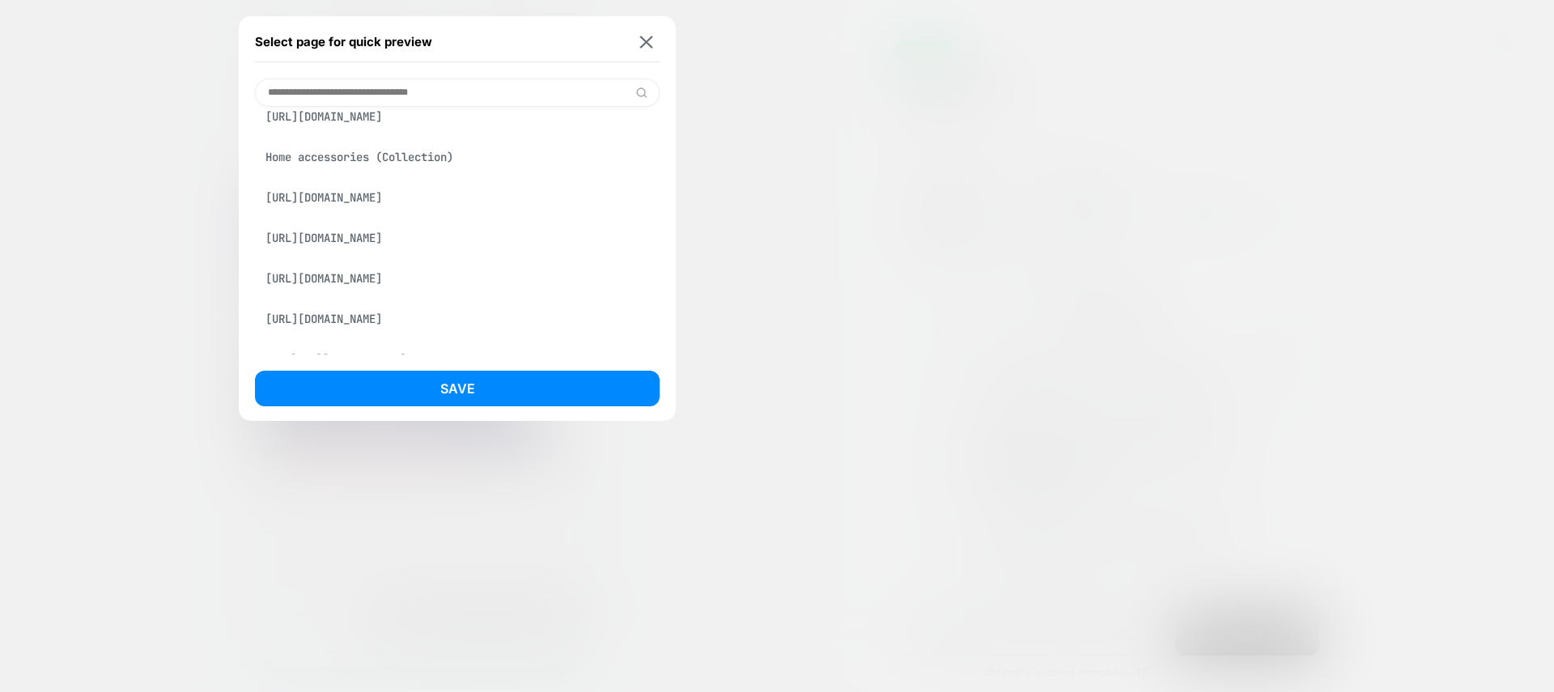
scroll to position [0, 0]
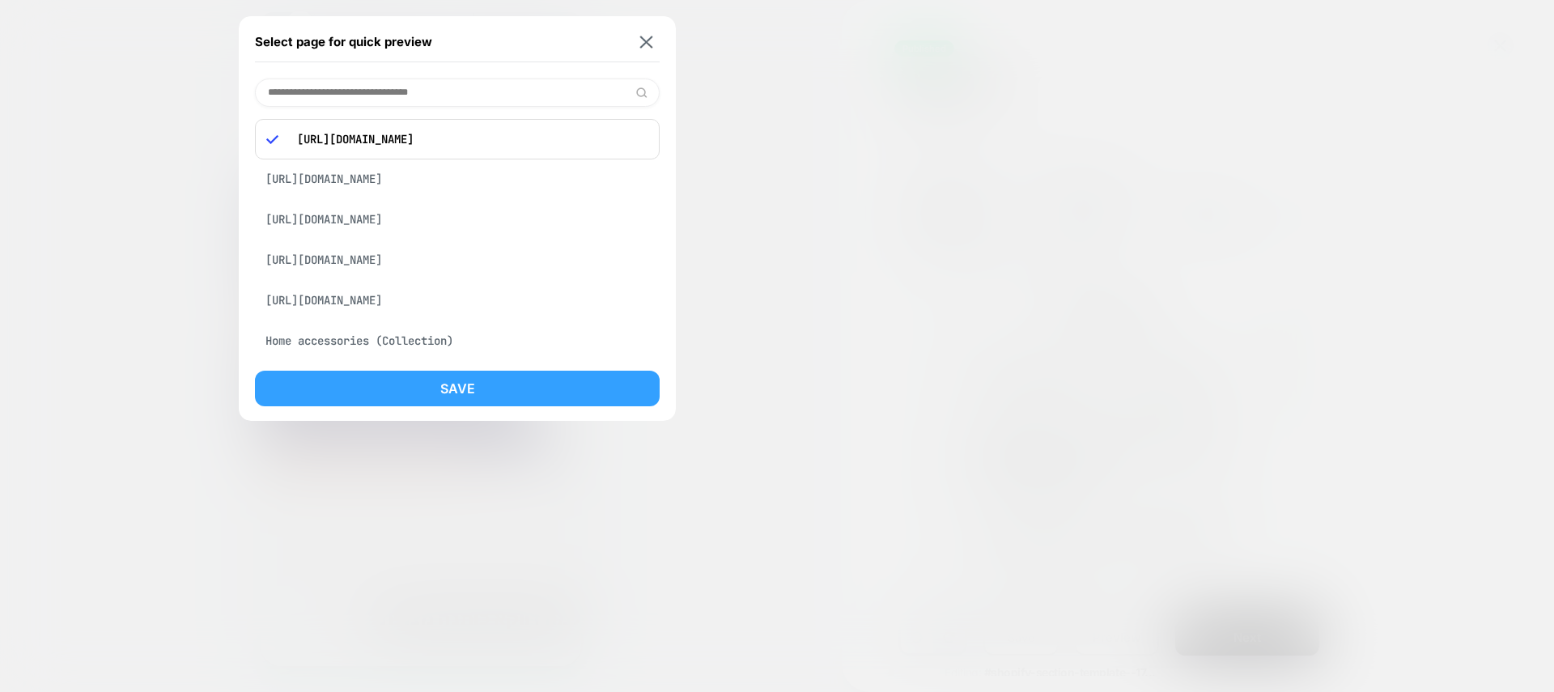
click at [506, 393] on button "Save" at bounding box center [457, 389] width 405 height 36
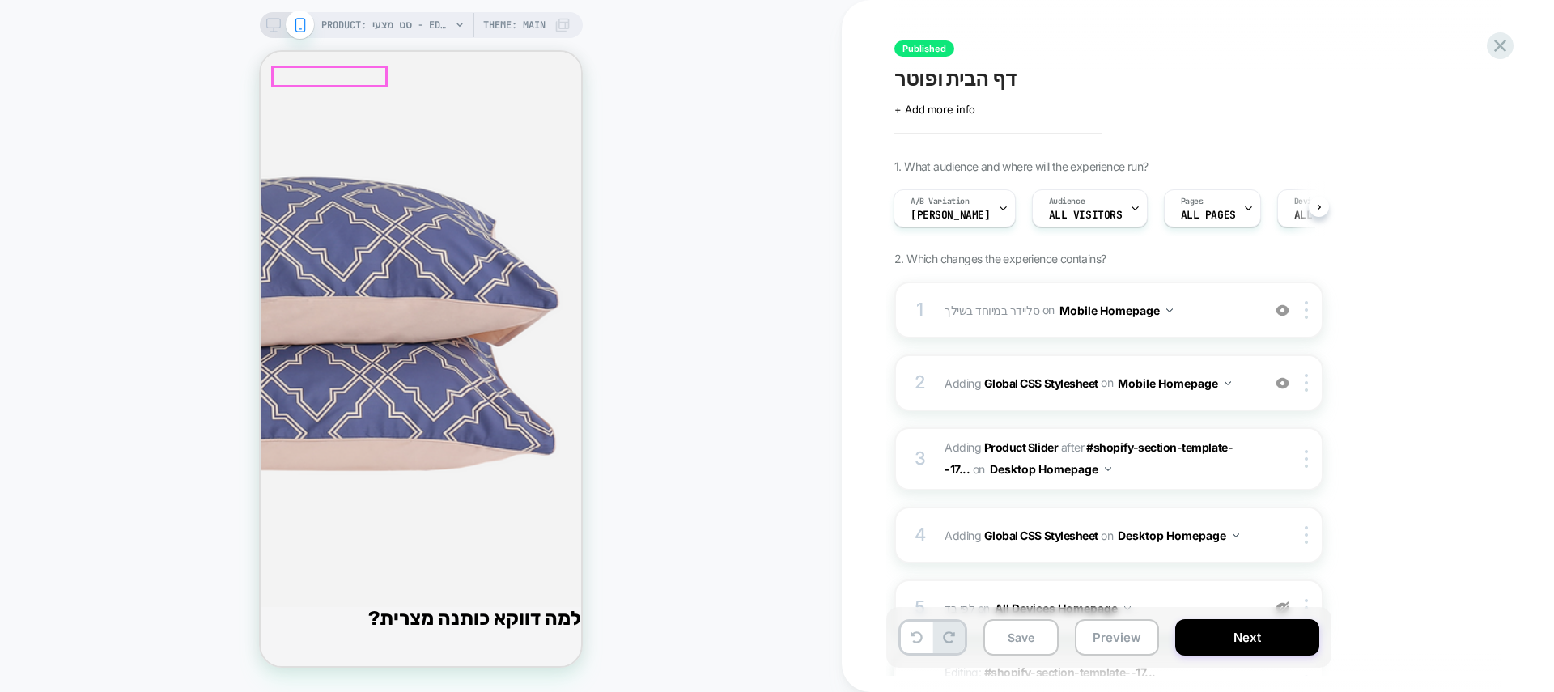
click at [338, 76] on div at bounding box center [329, 76] width 113 height 19
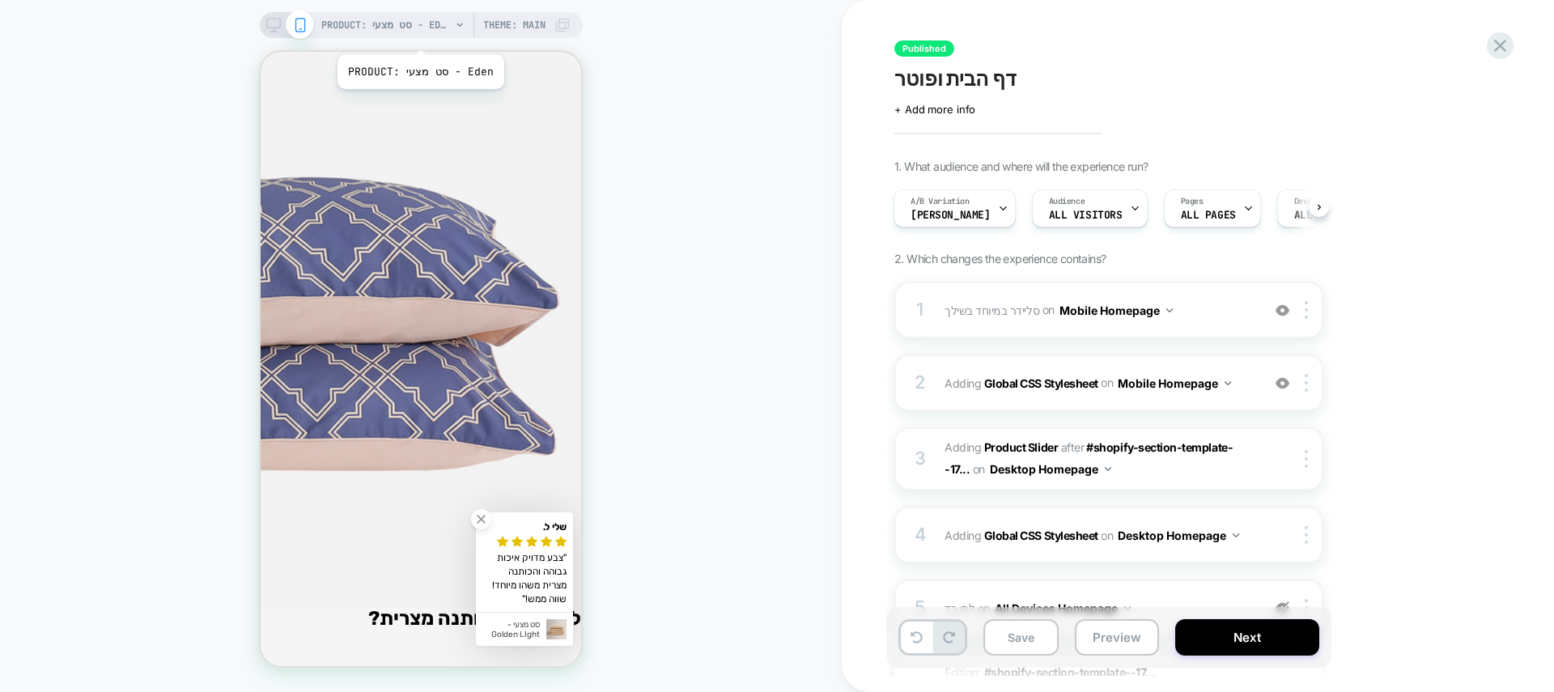
click at [416, 32] on span "PRODUCT: סט מצעי - Eden" at bounding box center [386, 25] width 130 height 26
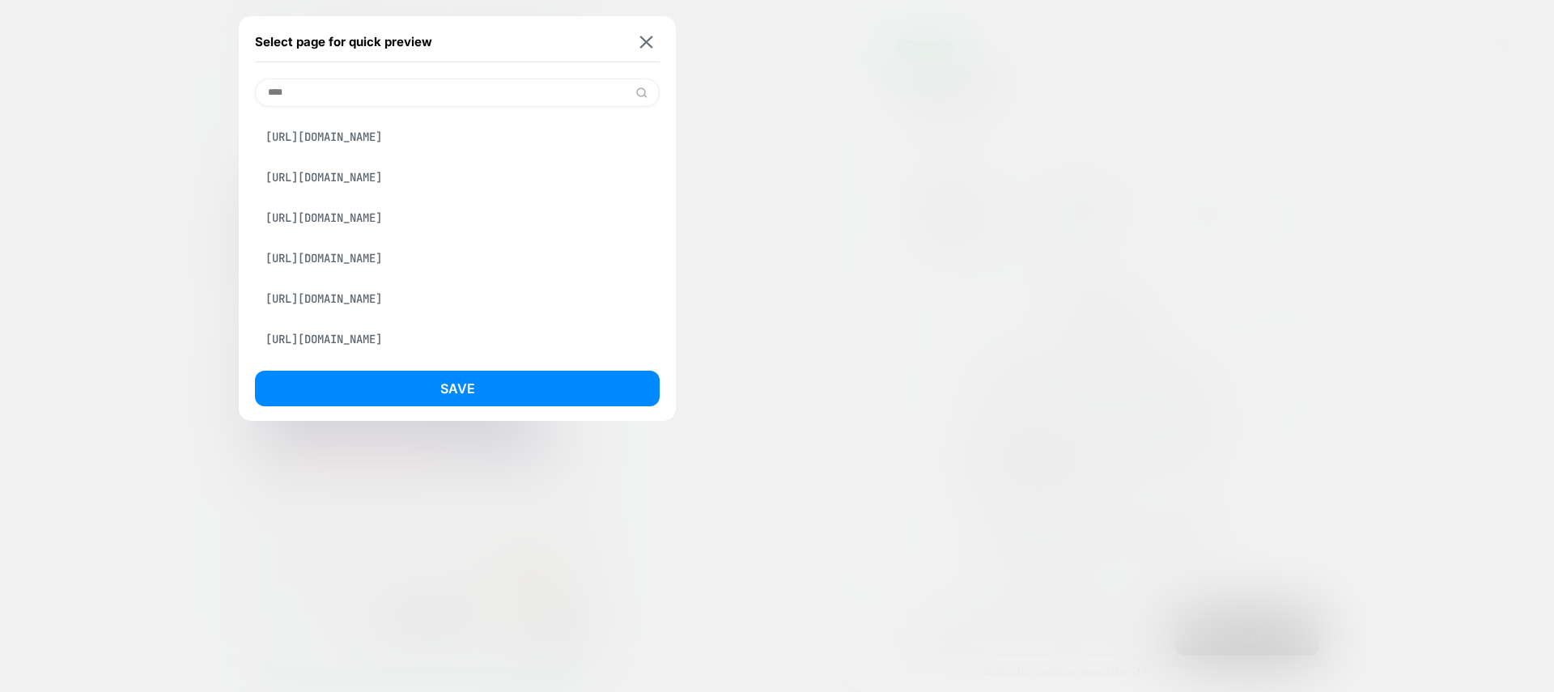
scroll to position [4400, 0]
type input "****"
click at [408, 338] on div "[URL][DOMAIN_NAME]" at bounding box center [457, 339] width 405 height 31
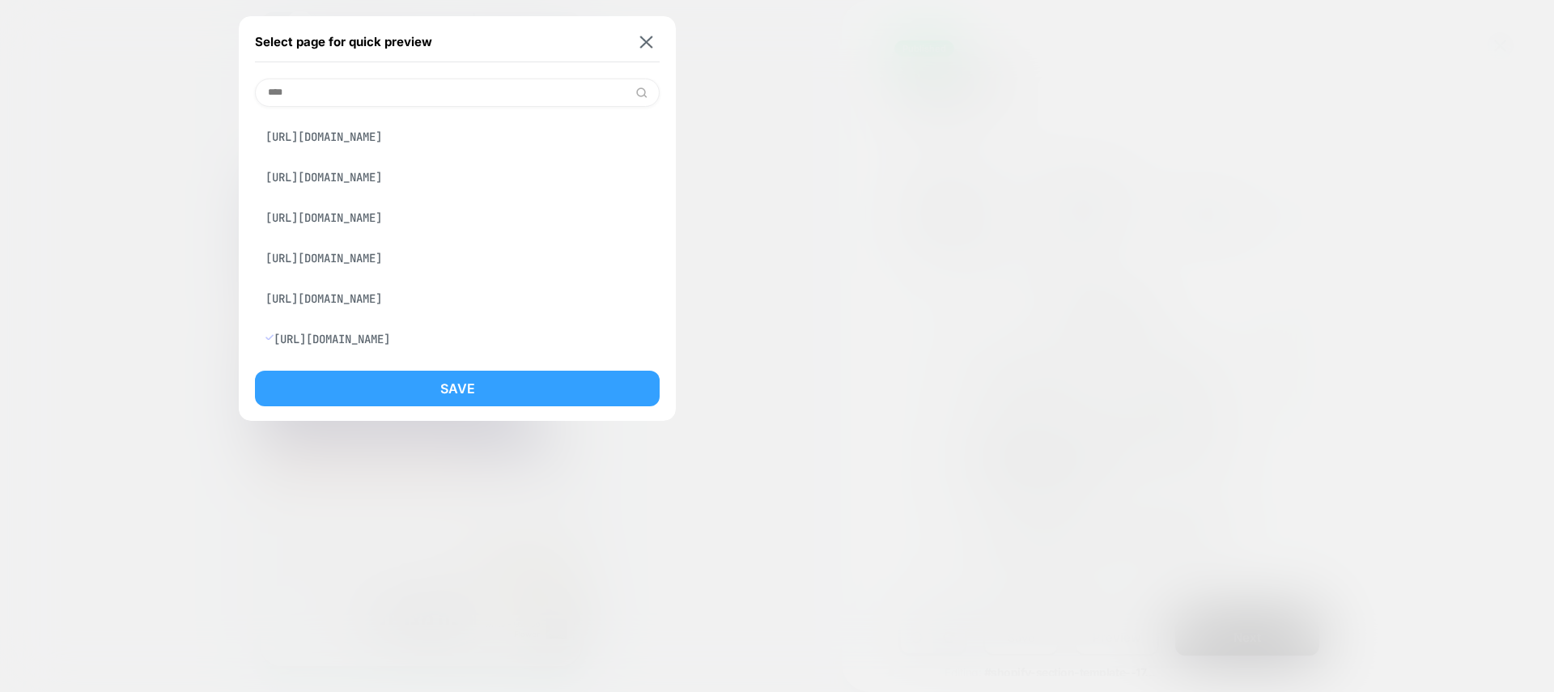
click at [464, 387] on button "Save" at bounding box center [457, 389] width 405 height 36
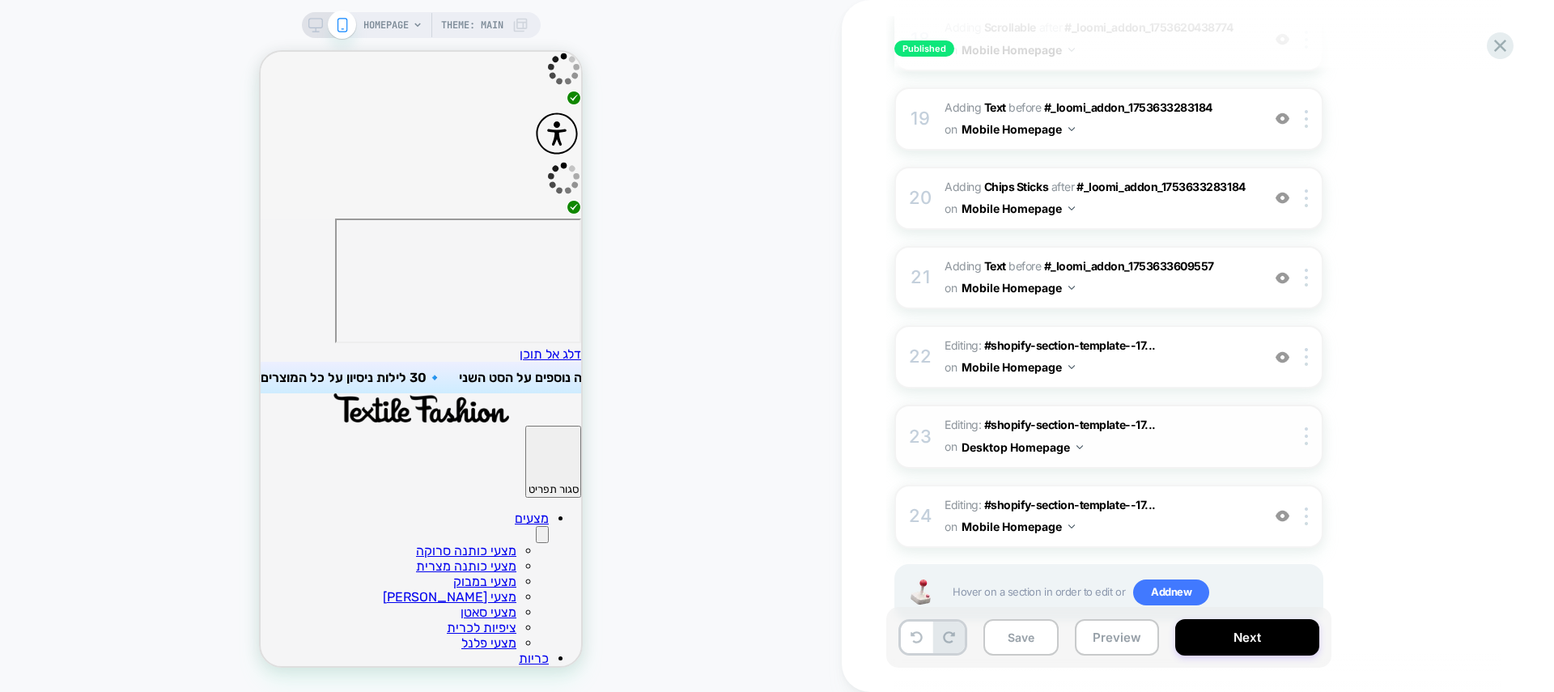
scroll to position [1594, 0]
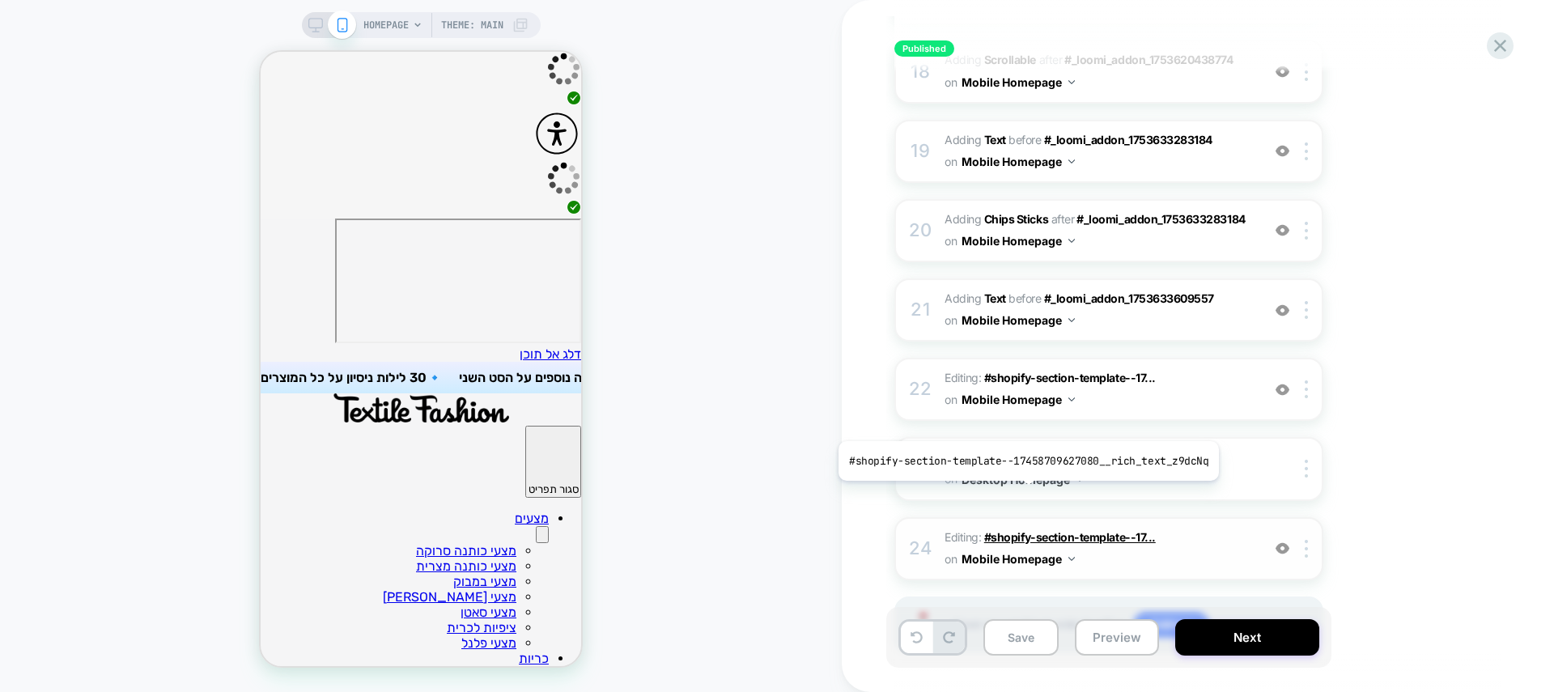
click at [1026, 530] on span "#shopify-section-template--17..." at bounding box center [1070, 537] width 172 height 14
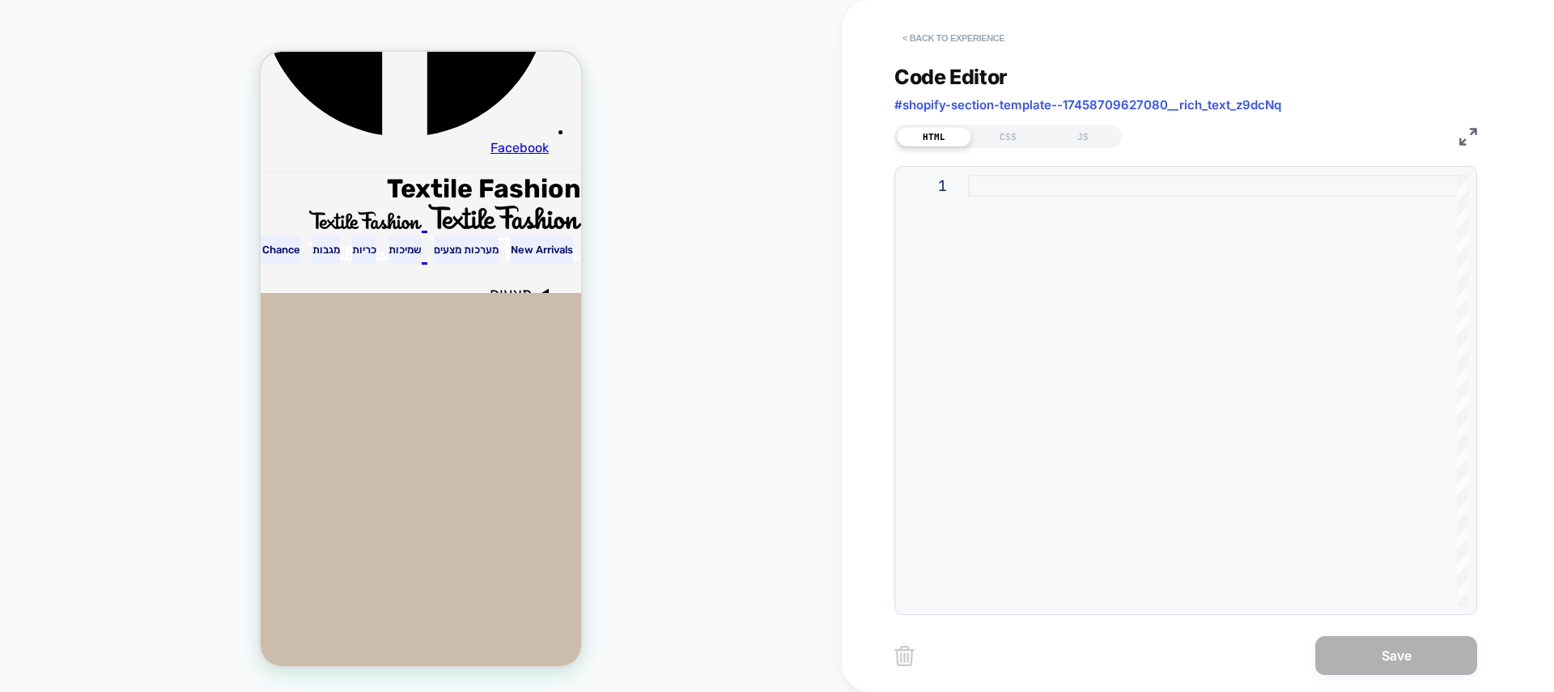
scroll to position [3072, 0]
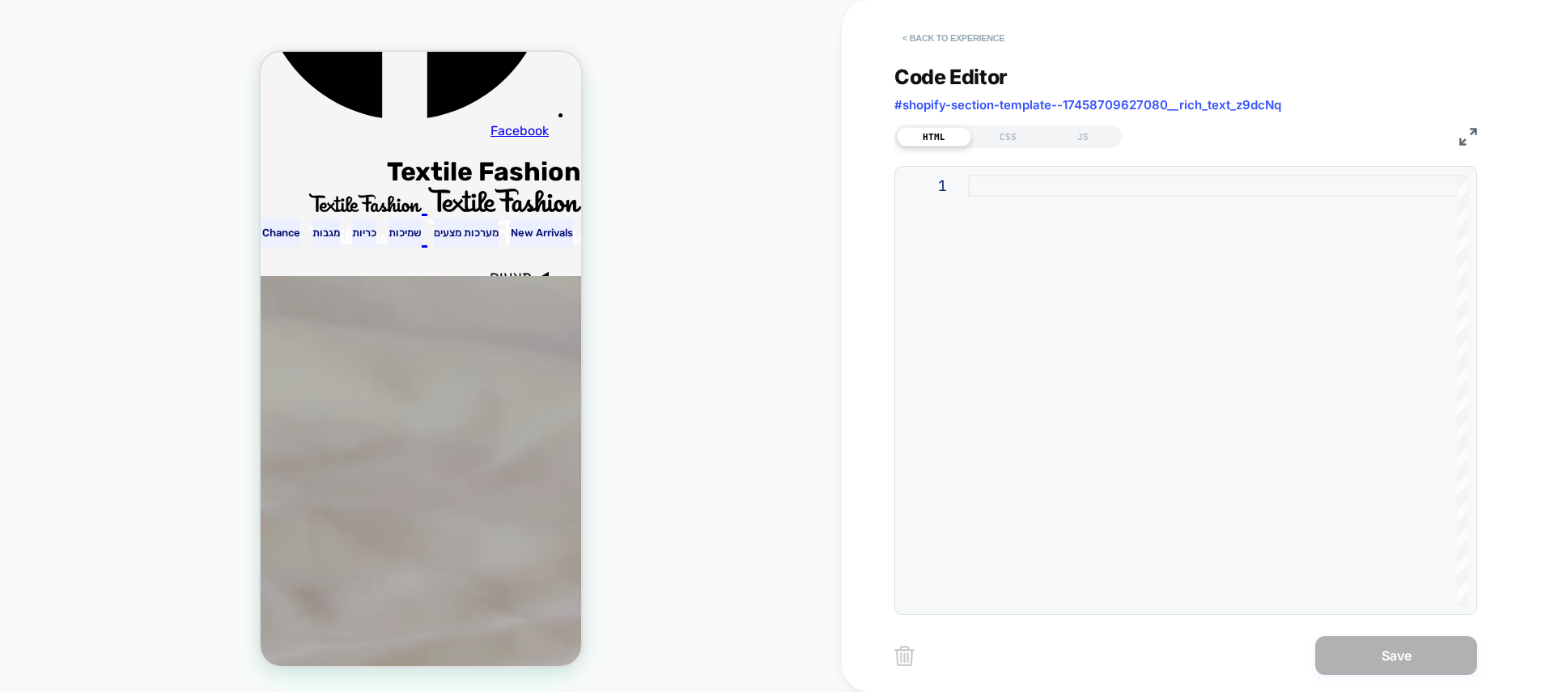
click at [949, 33] on button "< Back to experience" at bounding box center [953, 38] width 118 height 26
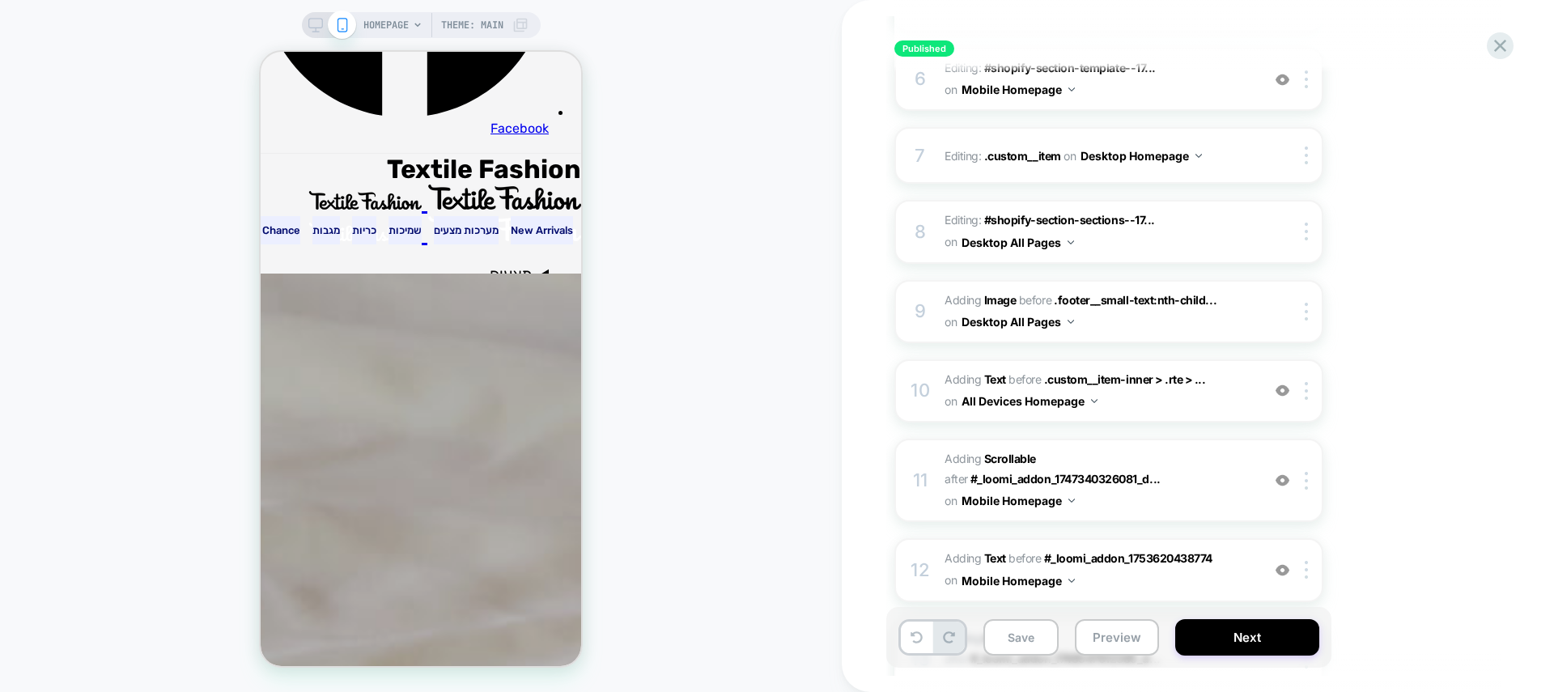
scroll to position [1635, 0]
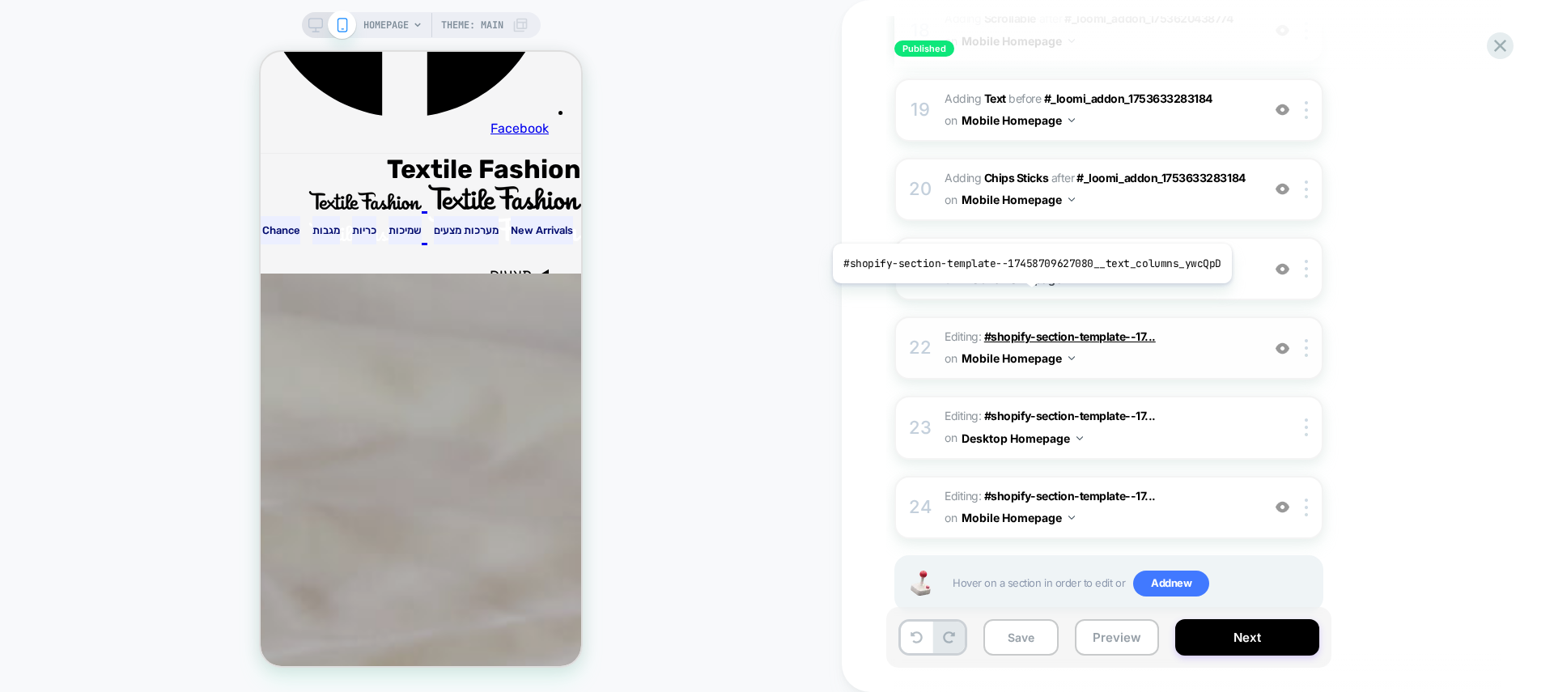
click at [1027, 329] on span "#shopify-section-template--17..." at bounding box center [1070, 336] width 172 height 14
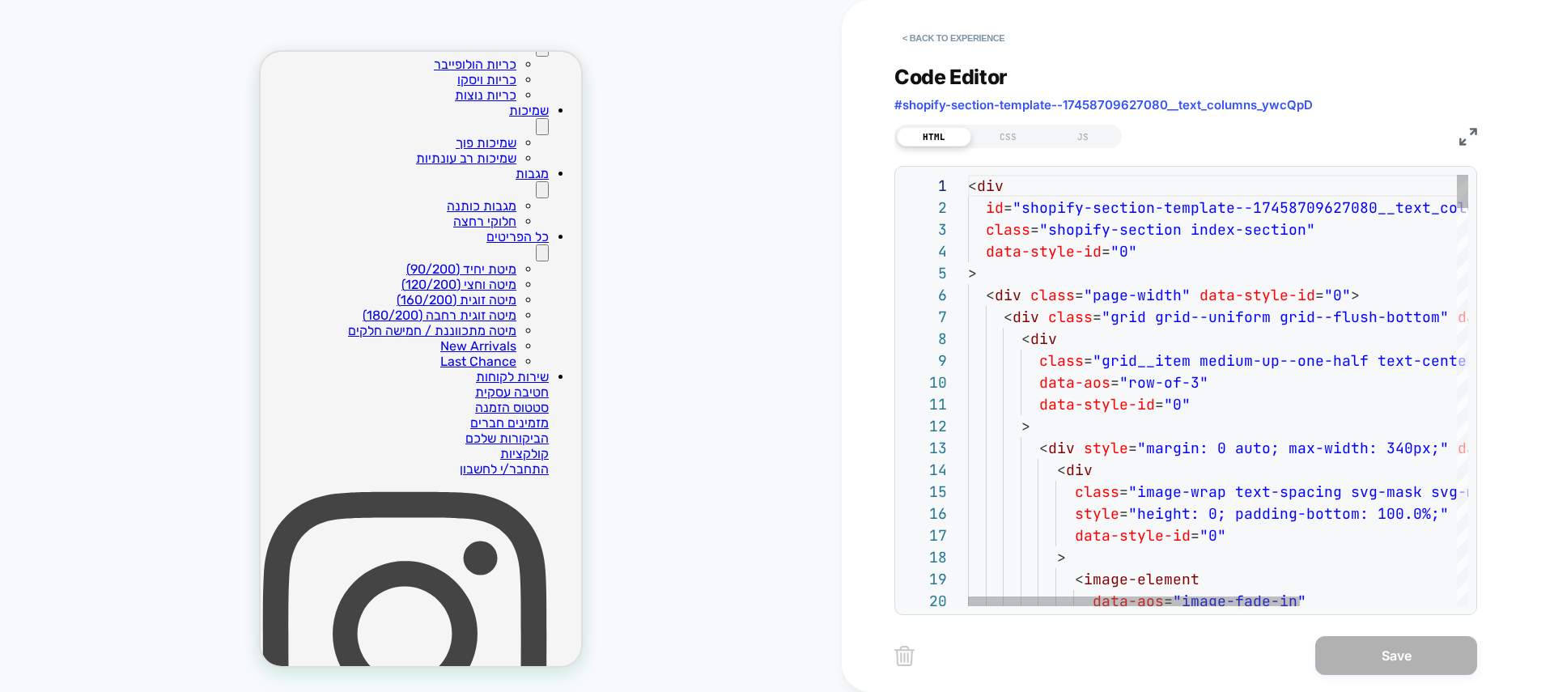
scroll to position [626, 0]
click at [1005, 139] on div "CSS" at bounding box center [1008, 136] width 74 height 19
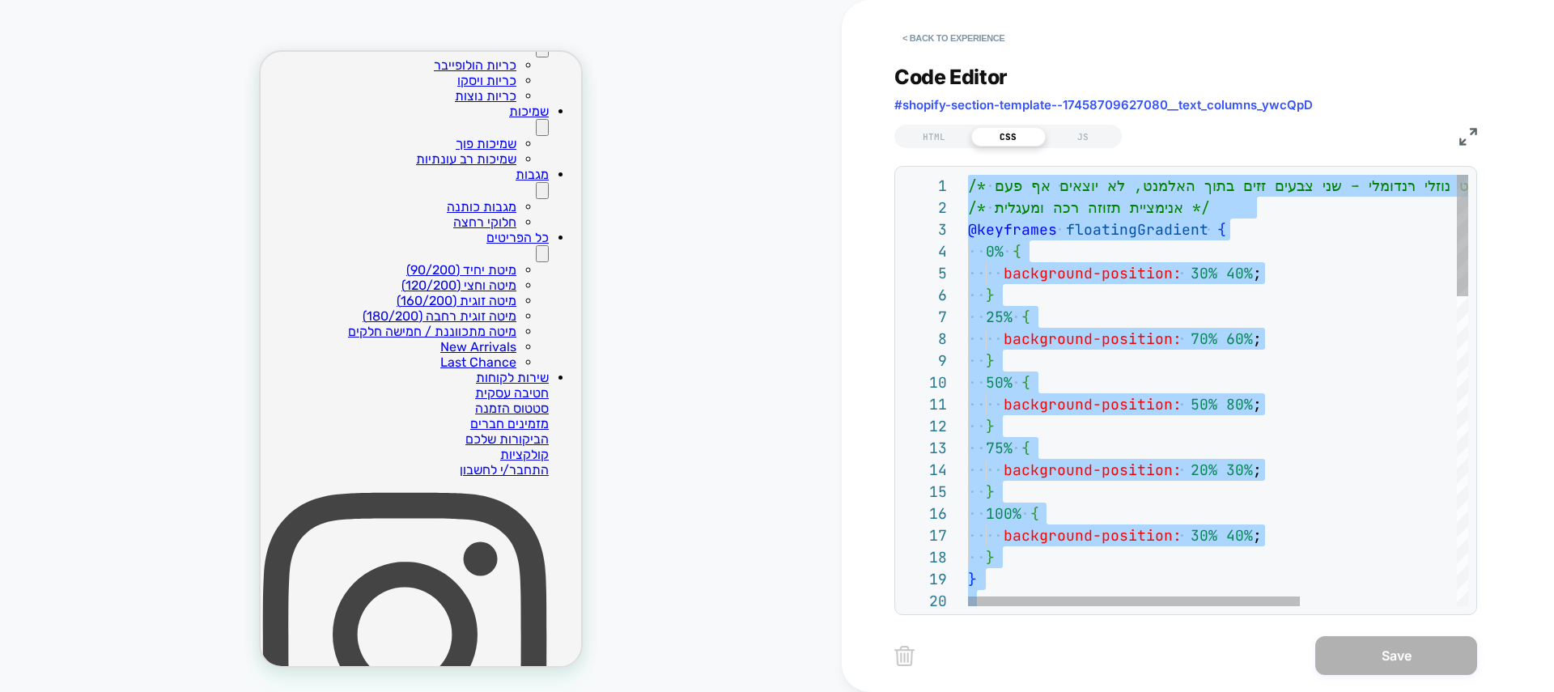
type textarea "**********"
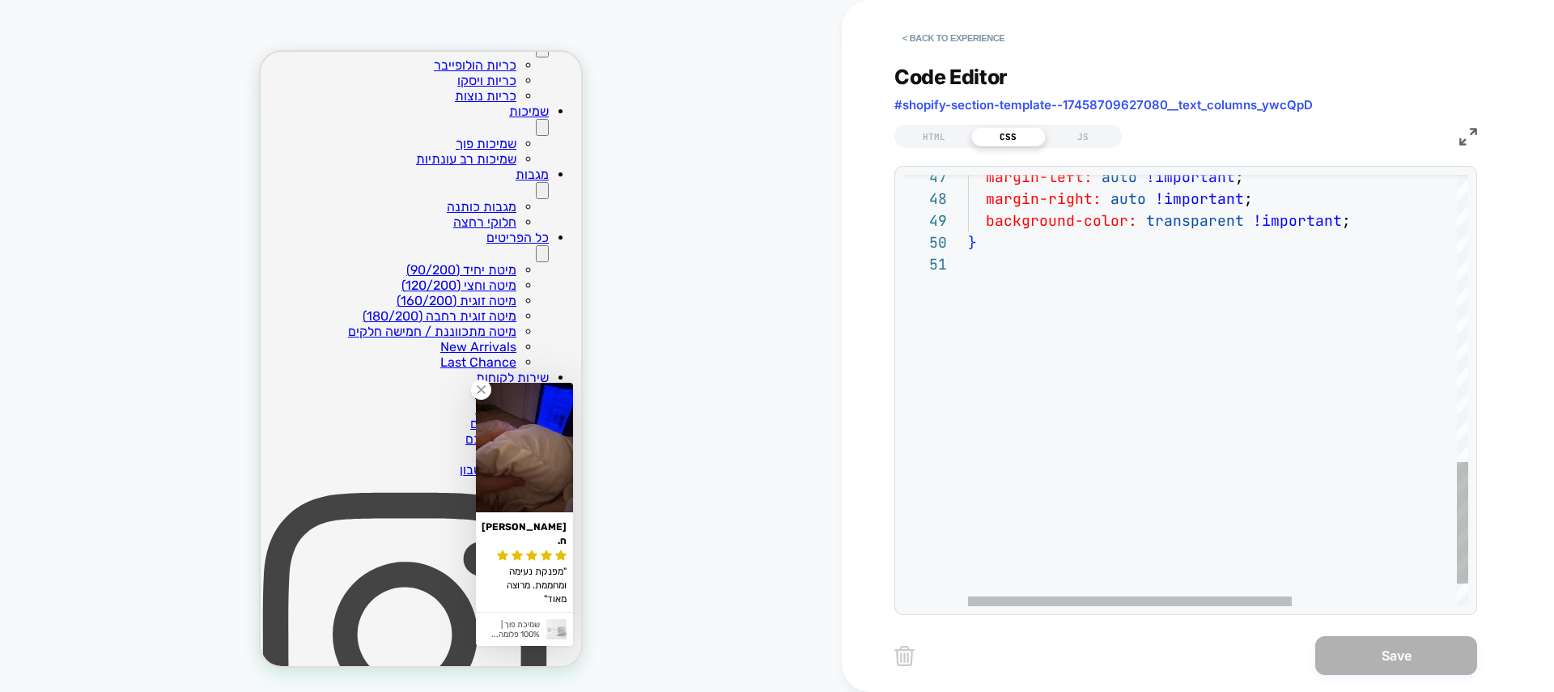
scroll to position [0, 0]
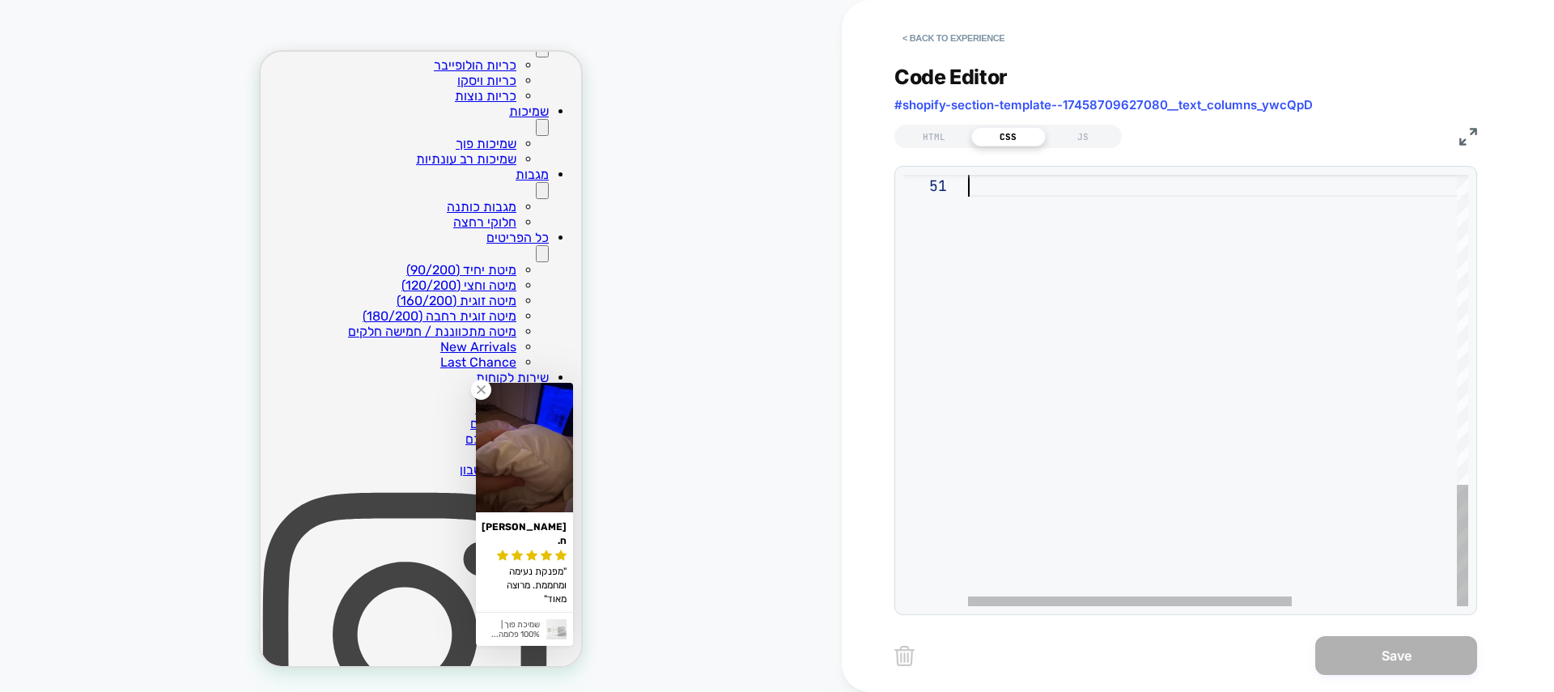
type textarea "**********"
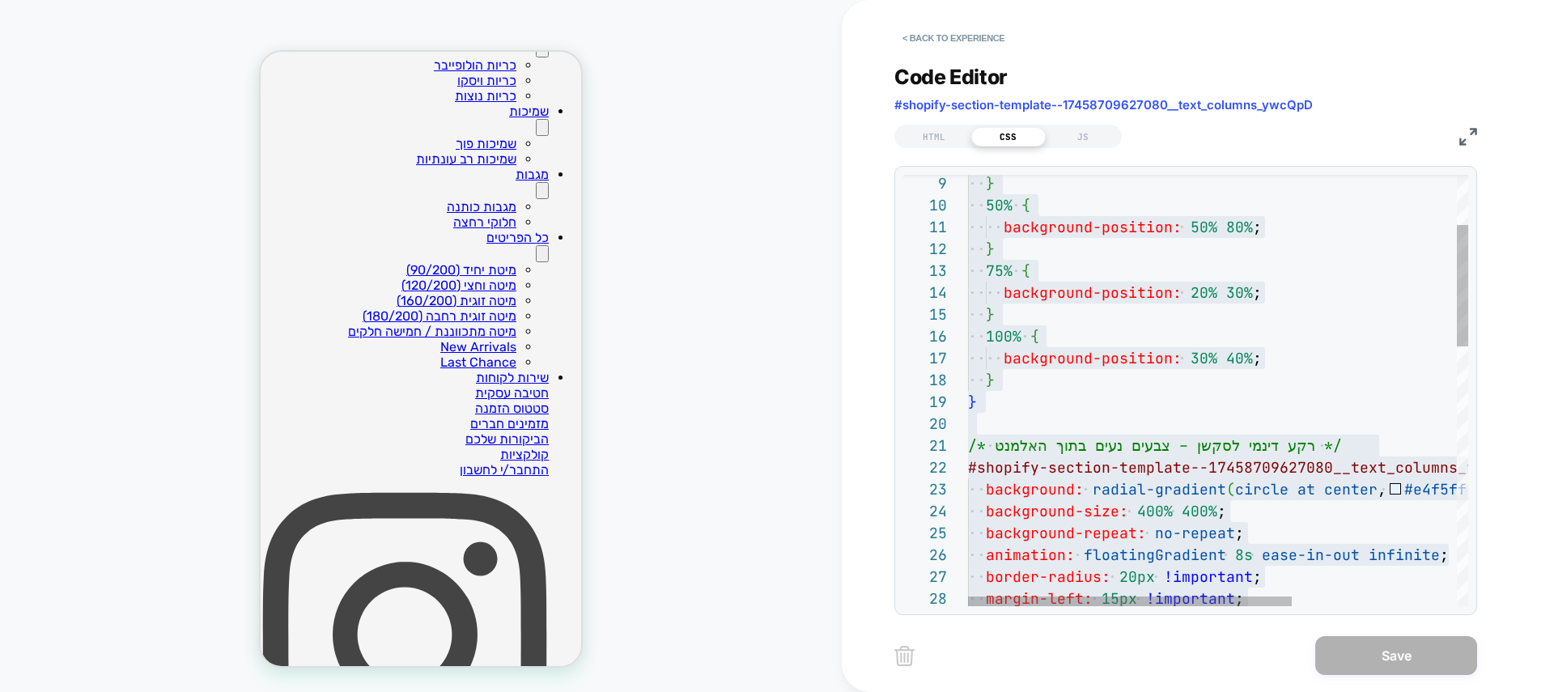
drag, startPoint x: 921, startPoint y: 36, endPoint x: 1094, endPoint y: 204, distance: 241.0
click at [1094, 204] on div "< Back to experience Code Editor #shopify-section-template--17458709627080__tex…" at bounding box center [1197, 346] width 607 height 692
click at [949, 40] on button "< Back to experience" at bounding box center [953, 38] width 118 height 26
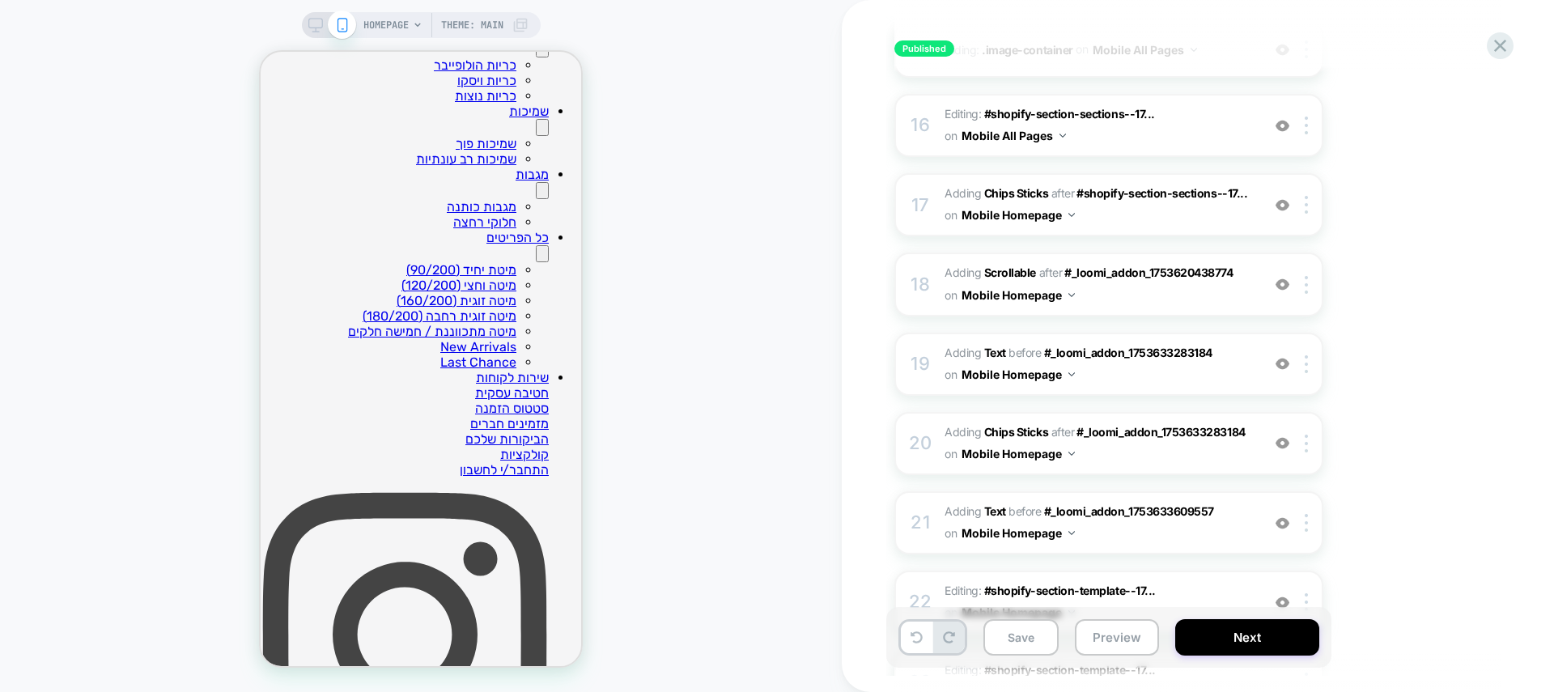
scroll to position [1635, 0]
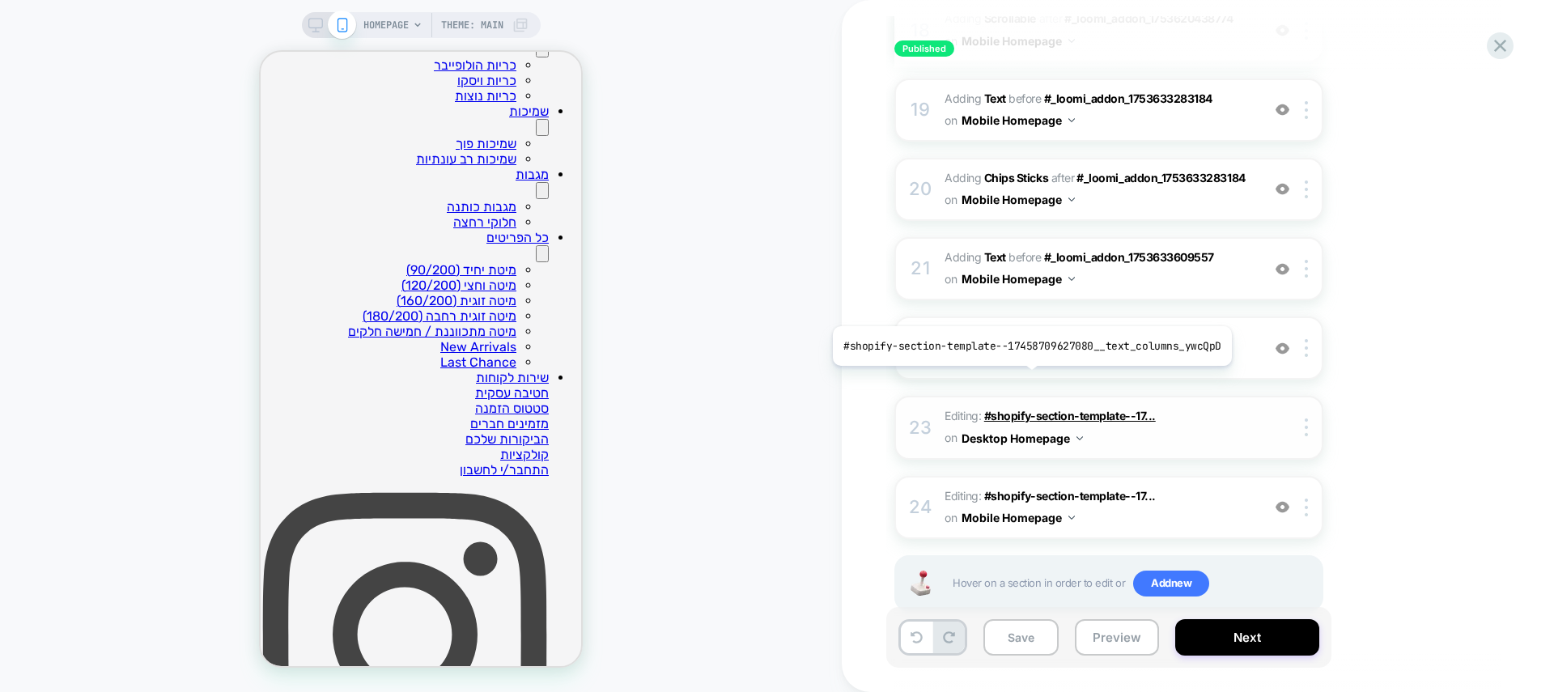
click at [1027, 409] on span "#shopify-section-template--17..." at bounding box center [1070, 416] width 172 height 14
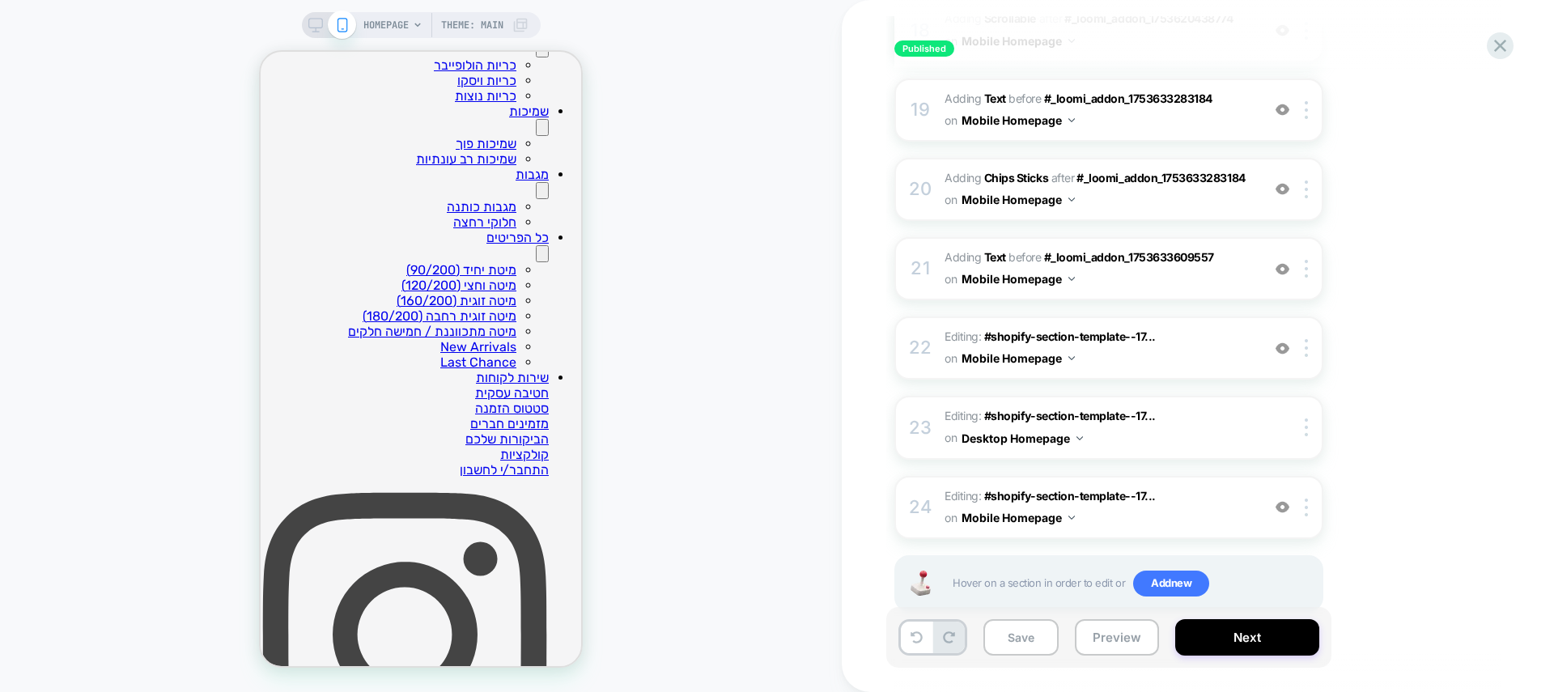
drag, startPoint x: 314, startPoint y: 32, endPoint x: 575, endPoint y: 132, distance: 279.3
click at [314, 32] on rect at bounding box center [315, 32] width 7 height 1
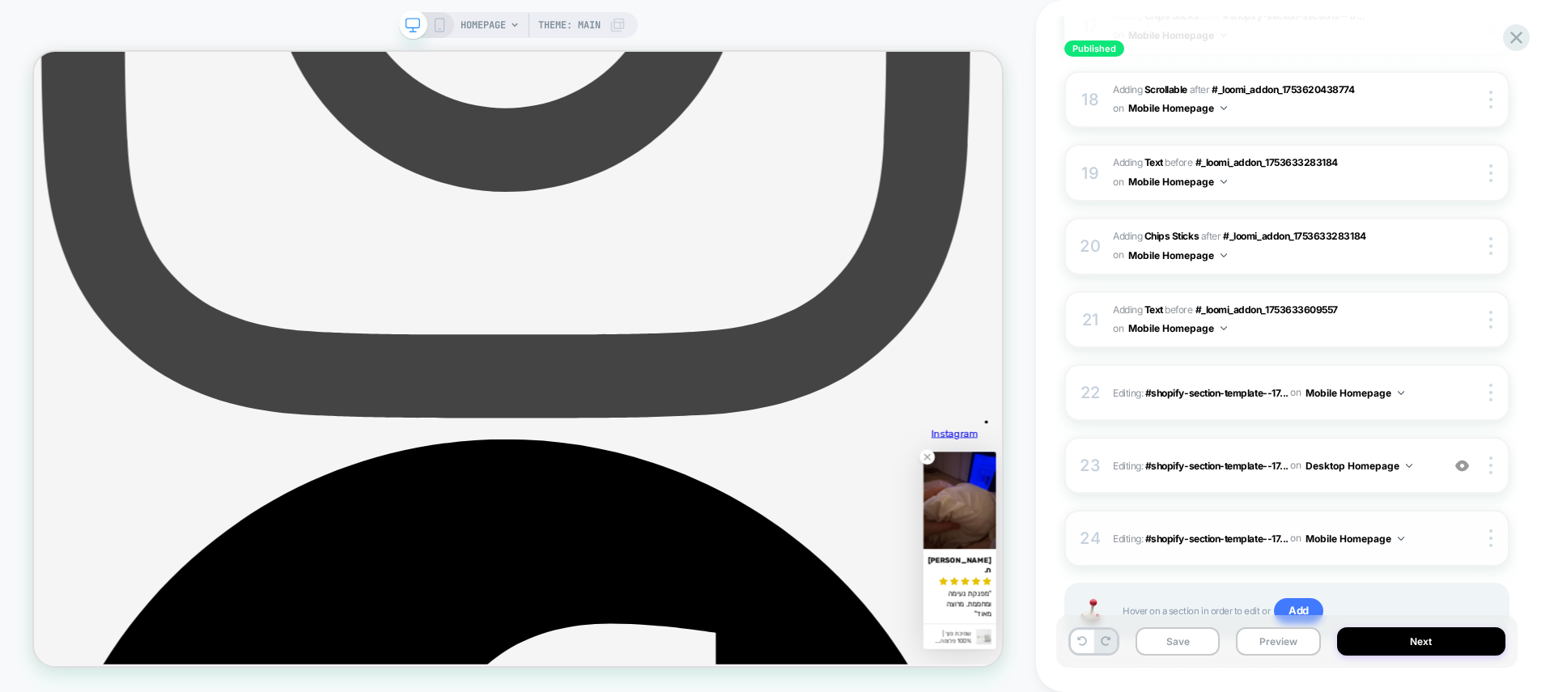
scroll to position [1522, 0]
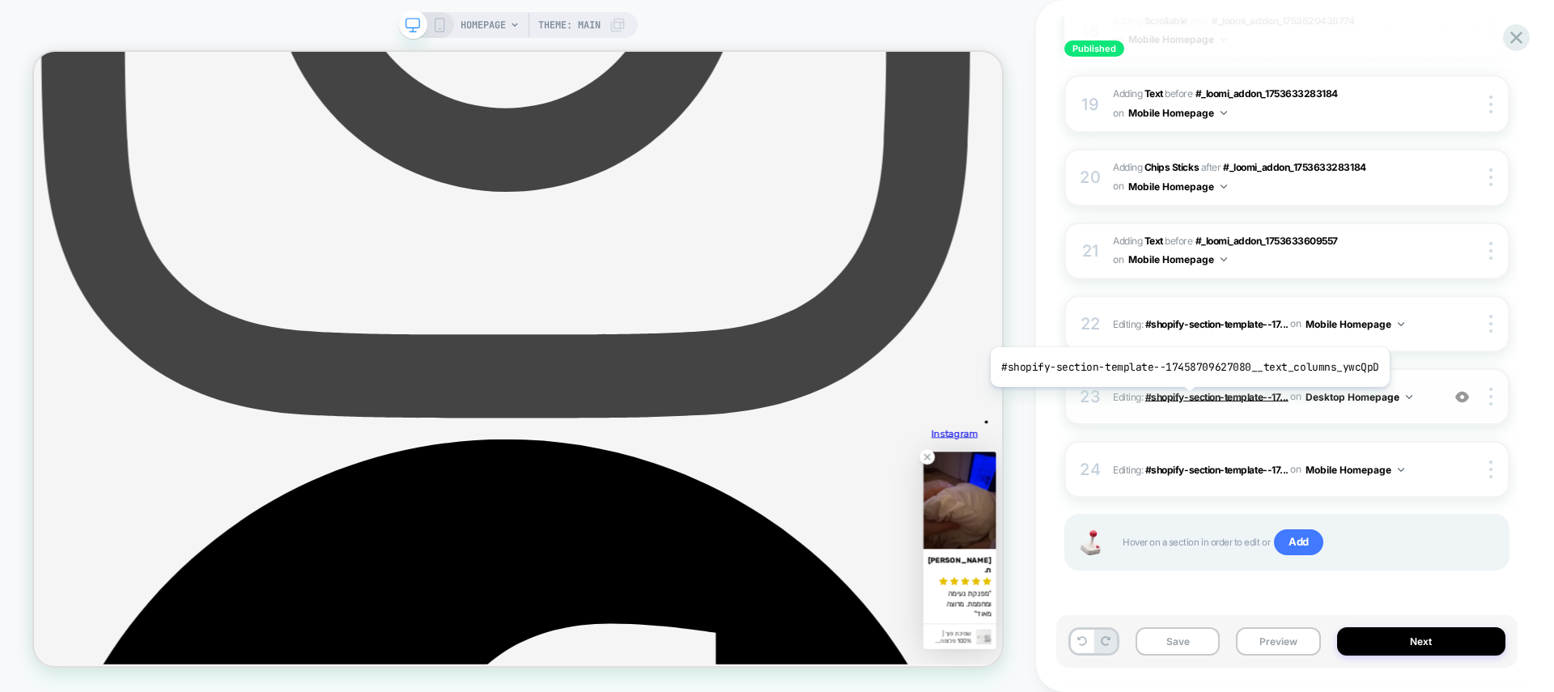
click at [1185, 399] on span "#shopify-section-template--17..." at bounding box center [1216, 396] width 143 height 12
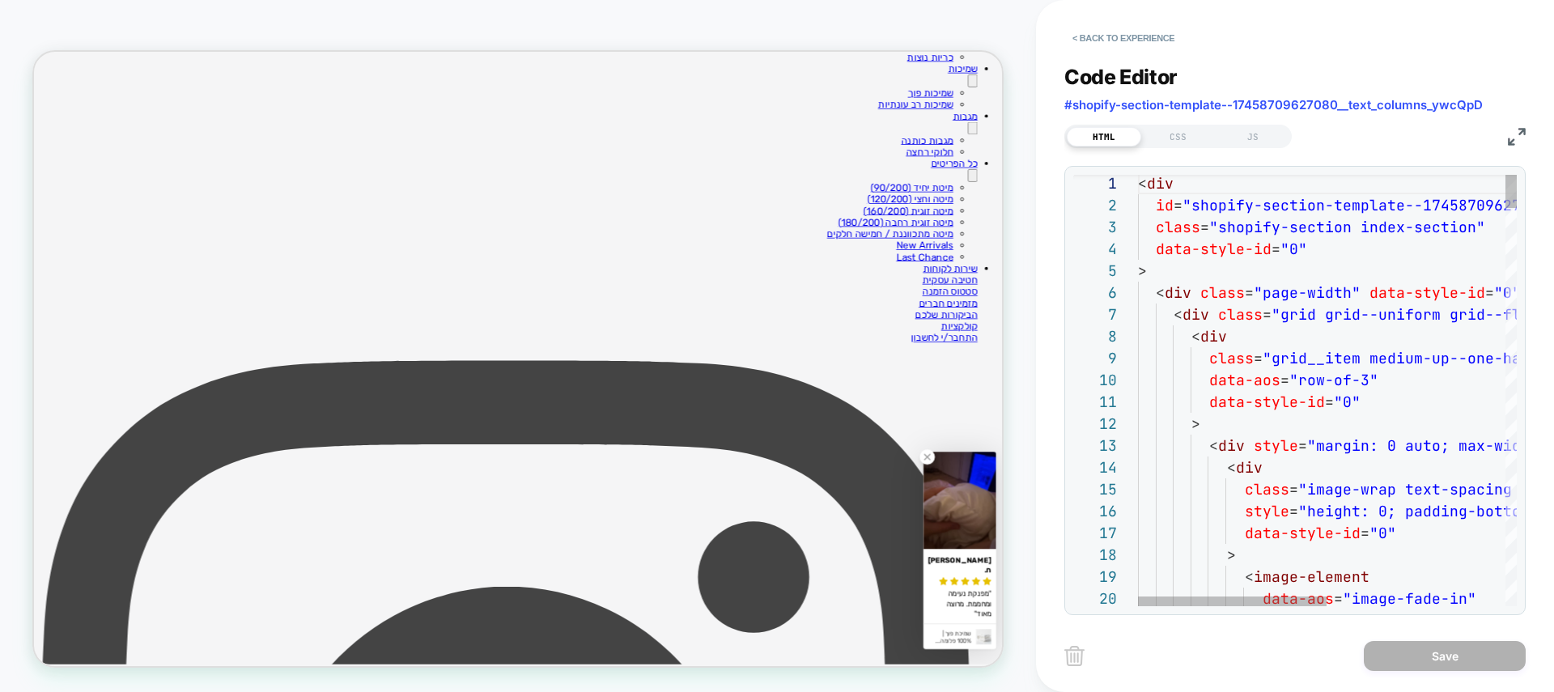
scroll to position [622, 0]
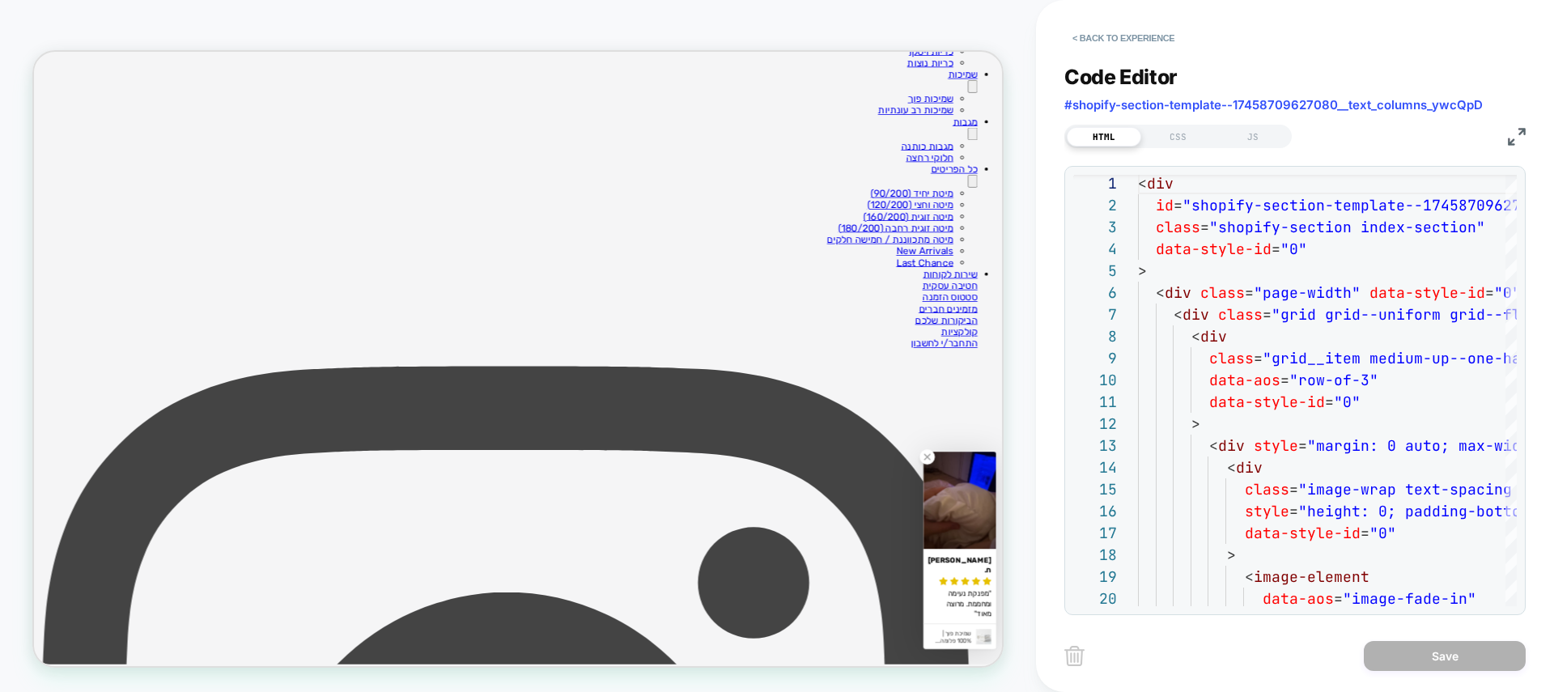
click at [1157, 130] on div "CSS" at bounding box center [1178, 136] width 74 height 19
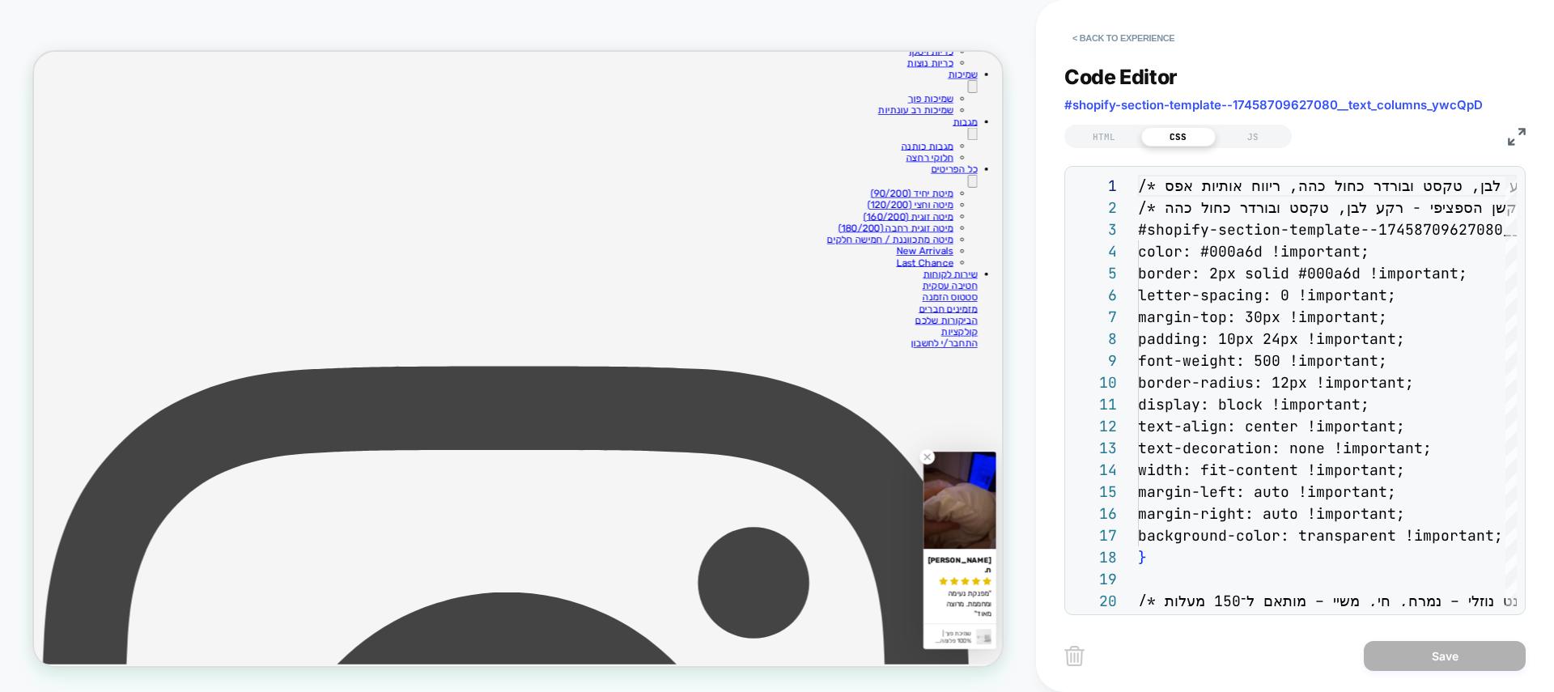
click at [1208, 149] on div "Code Editor #shopify-section-template--17458709627080__text_columns_ywcQpD HTML…" at bounding box center [1294, 330] width 461 height 571
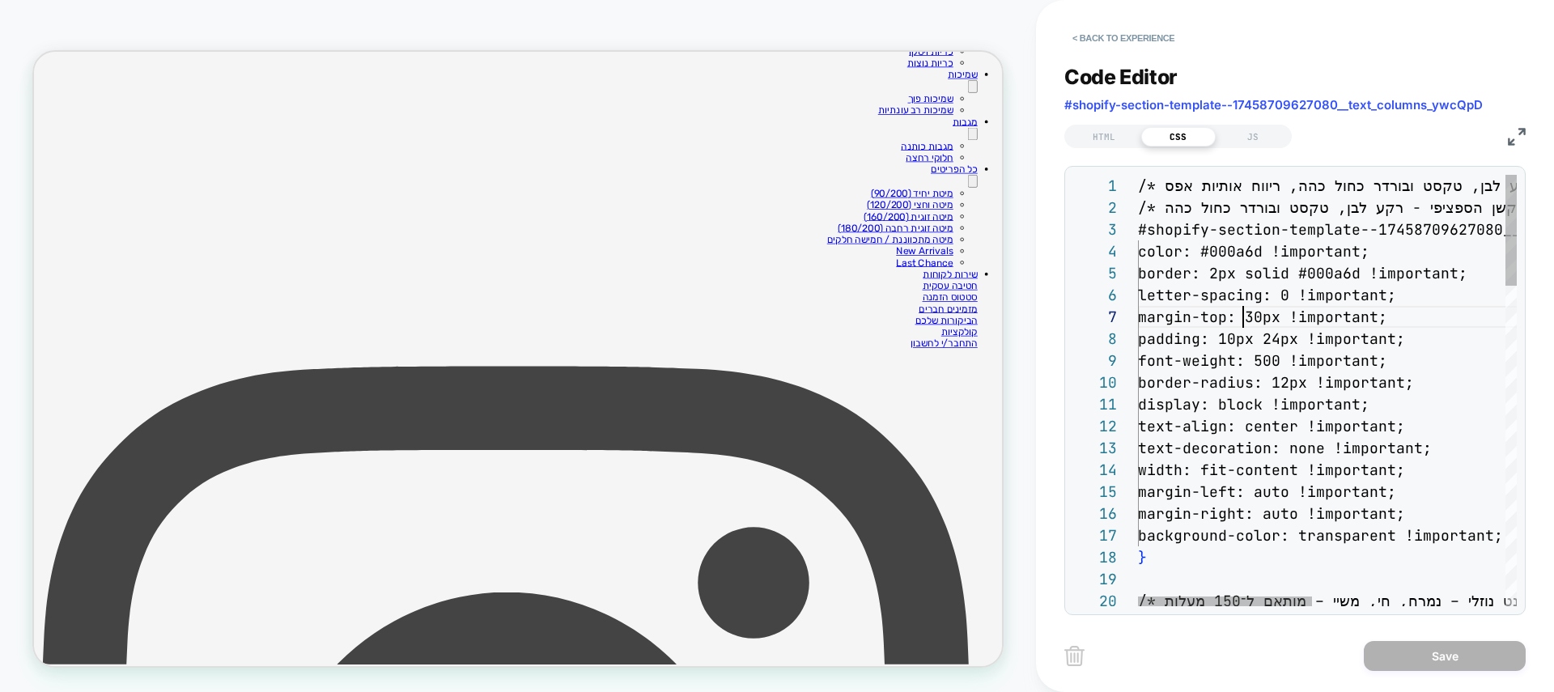
type textarea "**********"
